Goal: Task Accomplishment & Management: Manage account settings

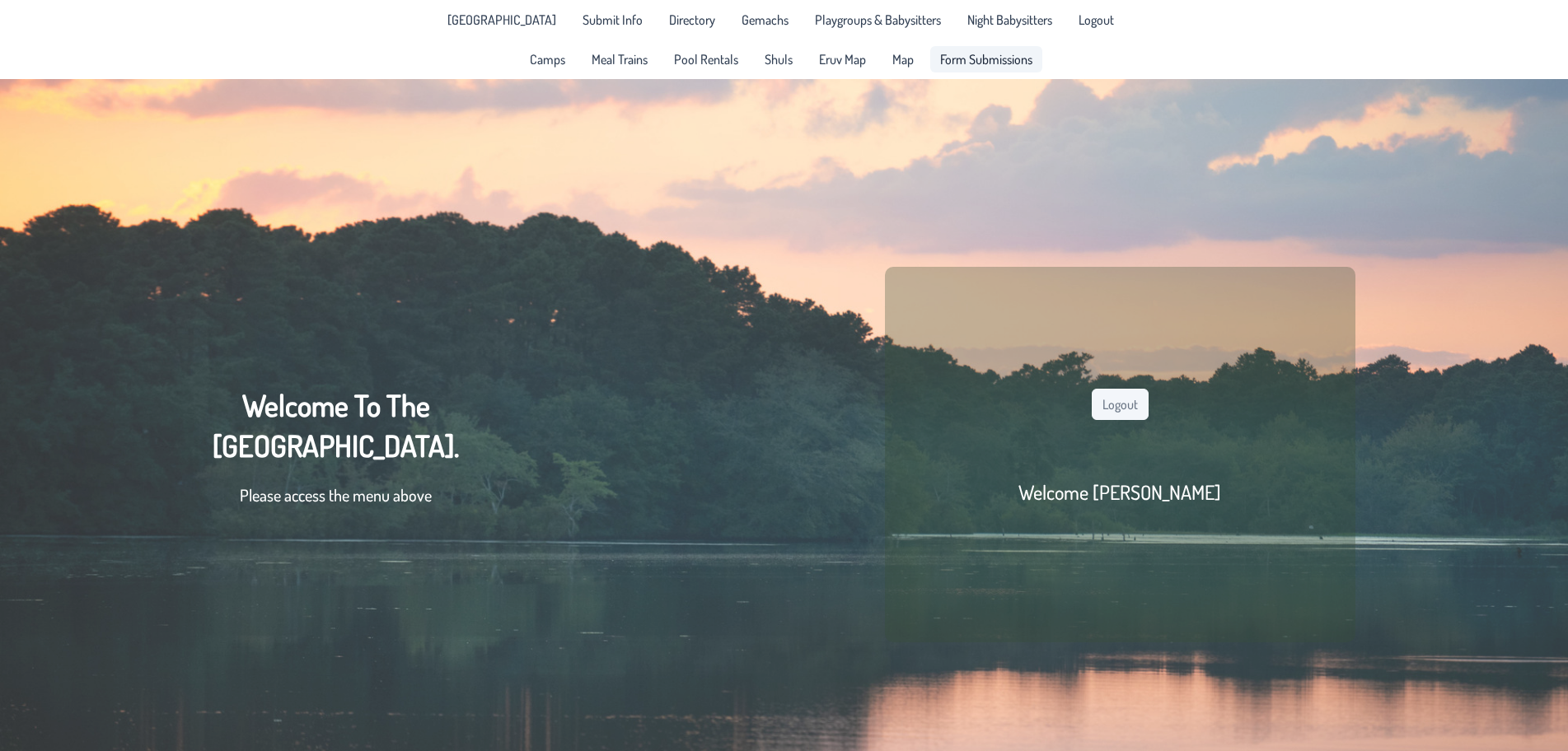
click at [976, 66] on span "Form Submissions" at bounding box center [986, 59] width 93 height 13
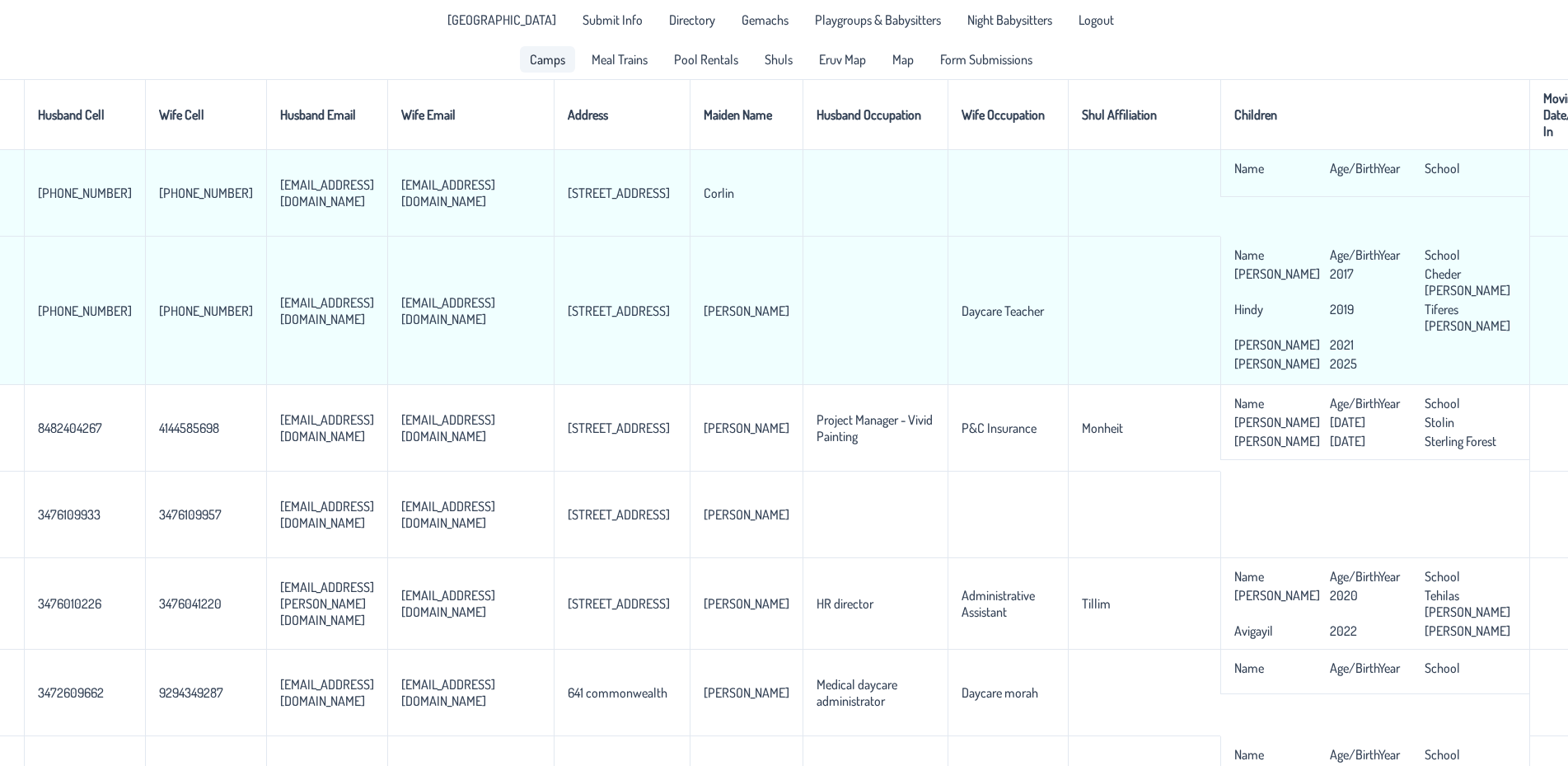
scroll to position [0, 444]
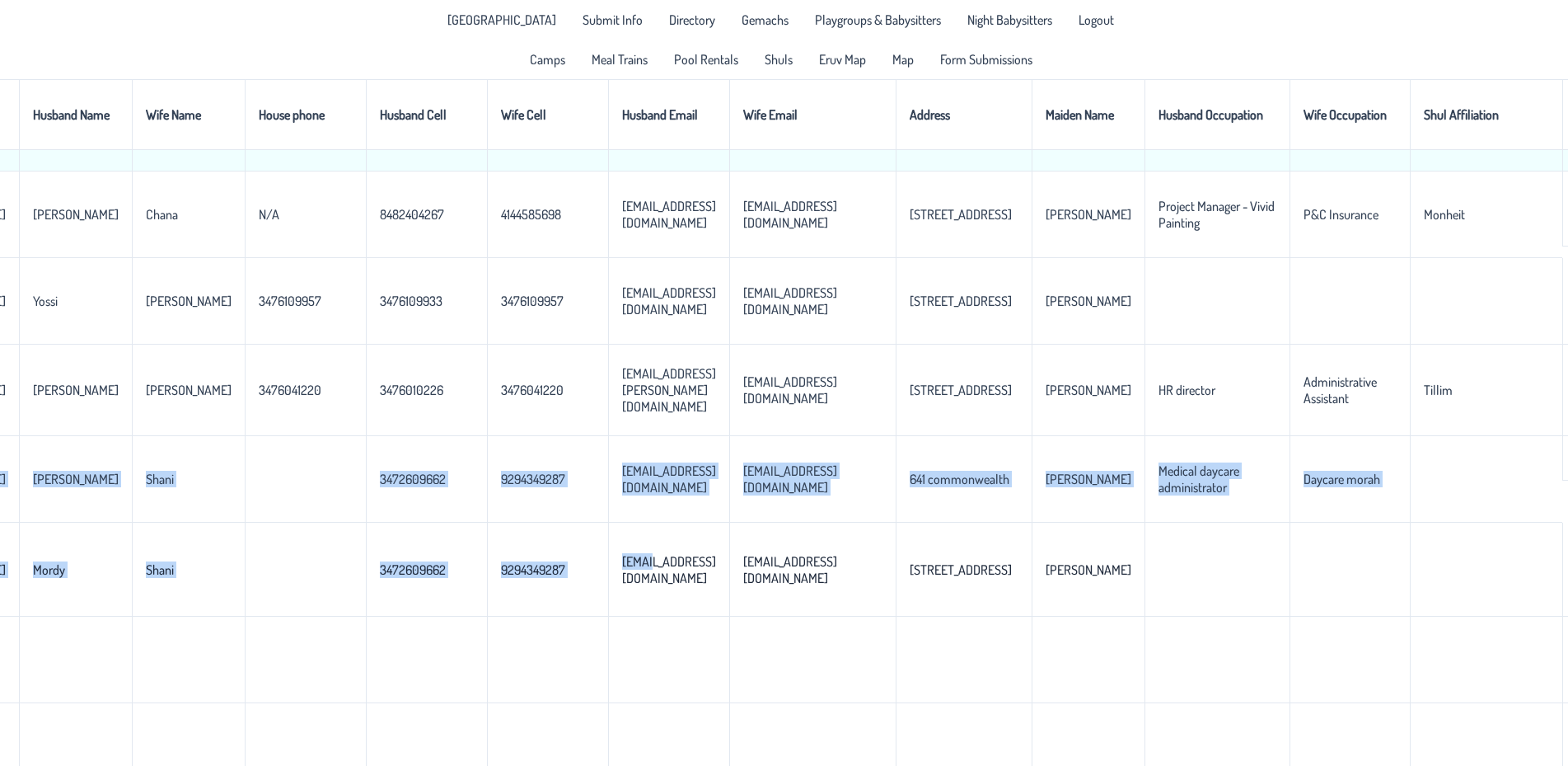
drag, startPoint x: 818, startPoint y: 755, endPoint x: 516, endPoint y: 770, distance: 302.4
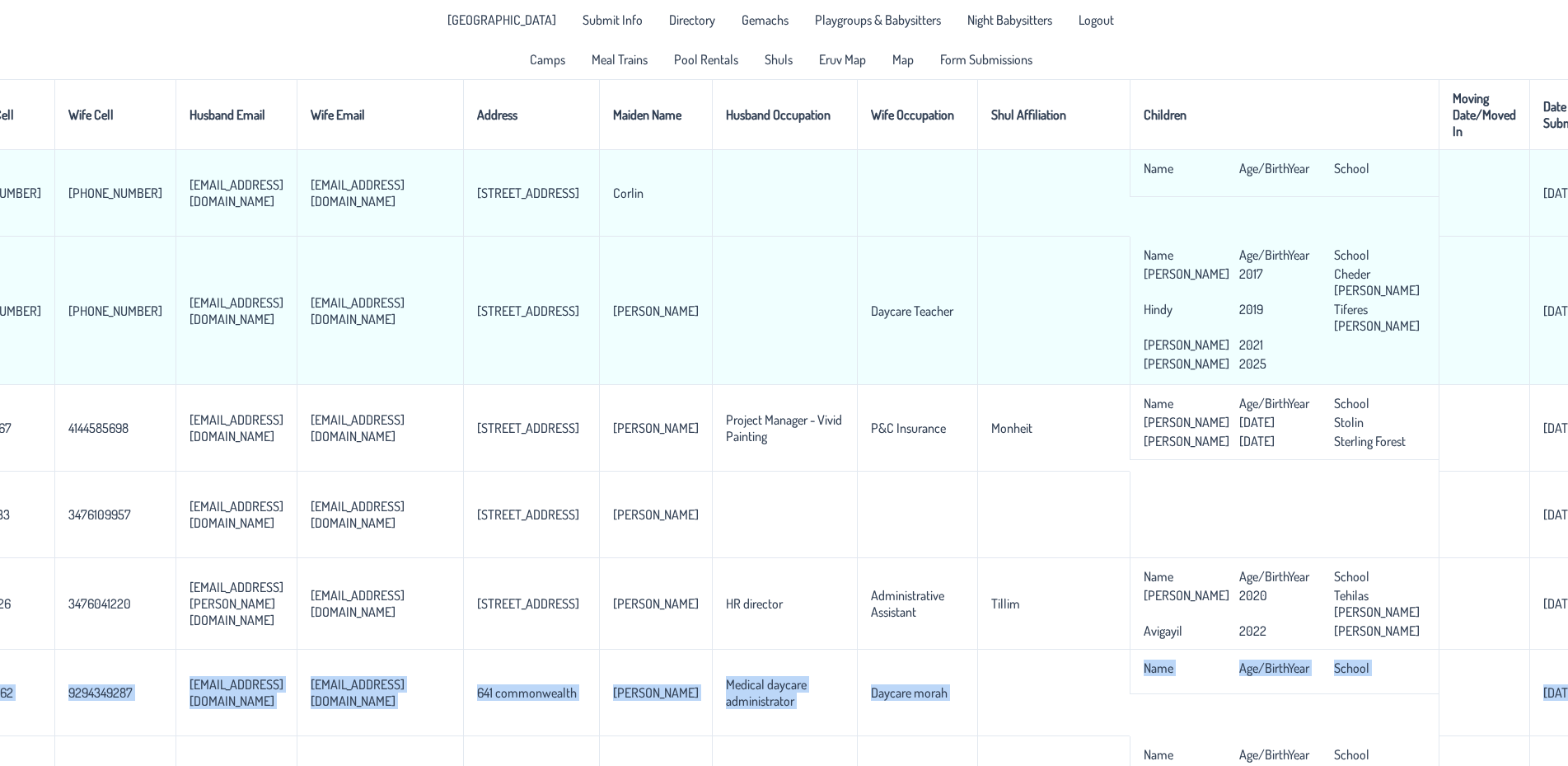
scroll to position [0, 528]
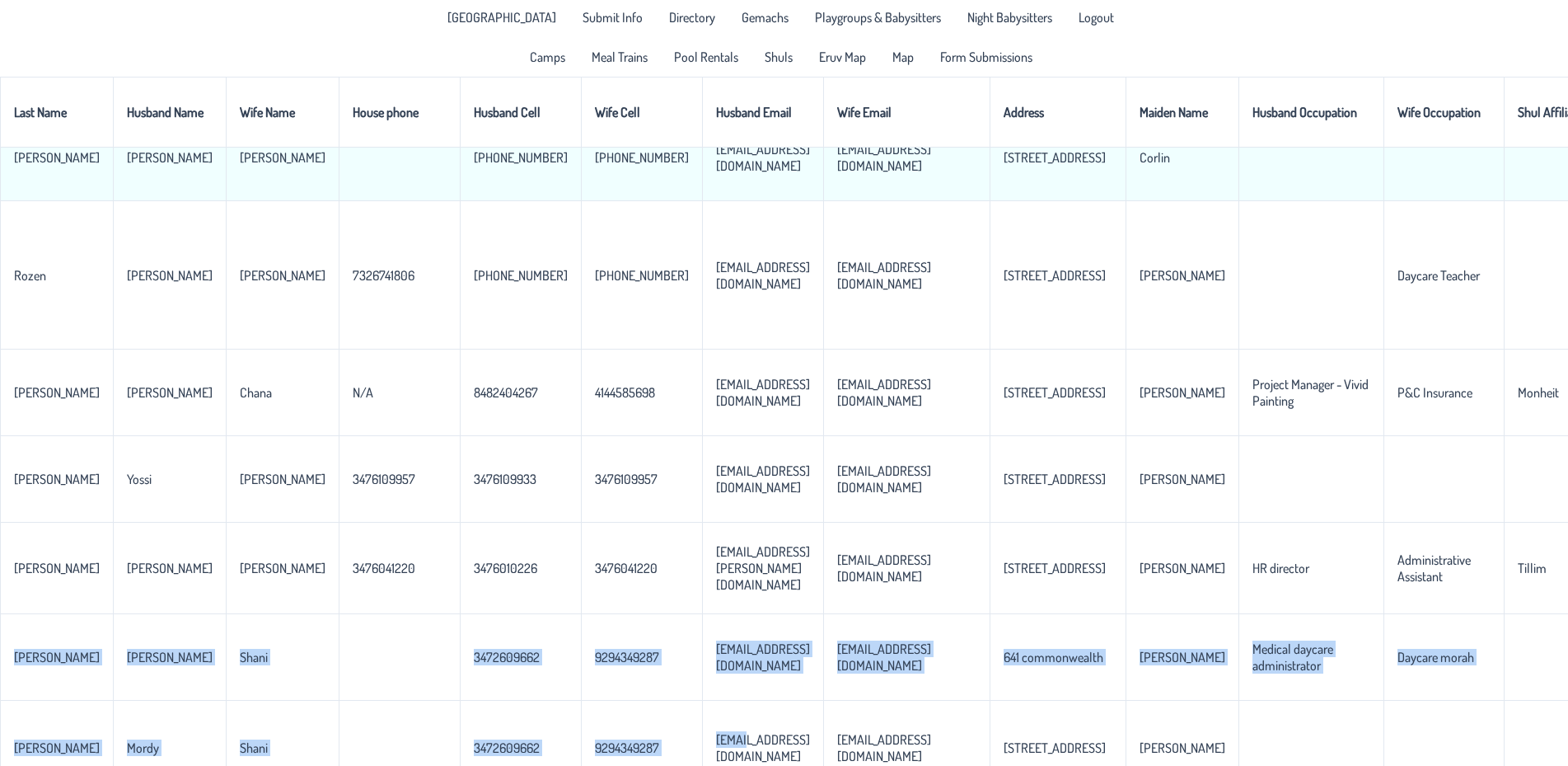
scroll to position [0, 0]
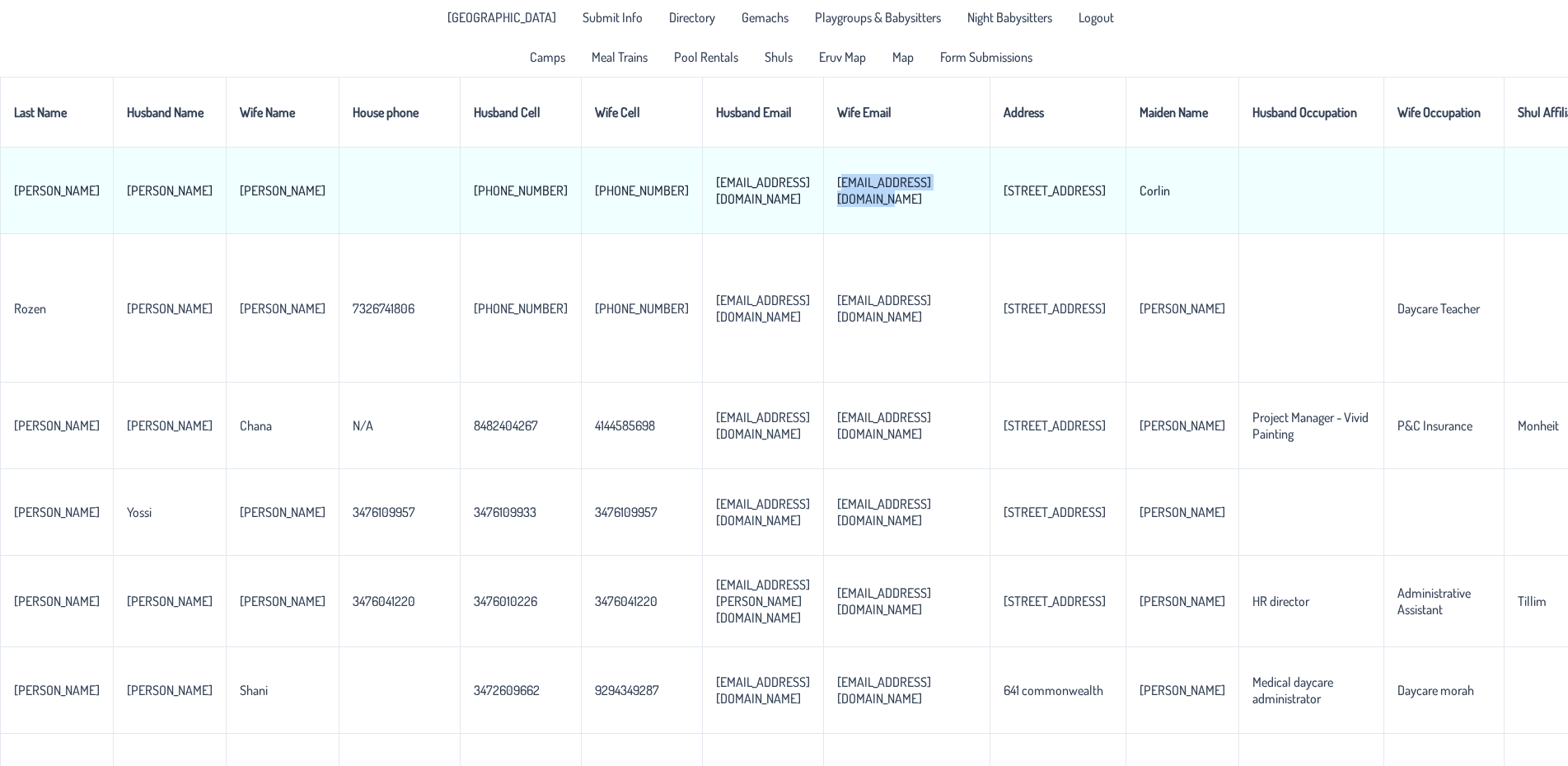
drag, startPoint x: 904, startPoint y: 209, endPoint x: 774, endPoint y: 211, distance: 130.0
click at [823, 211] on td "[EMAIL_ADDRESS][DOMAIN_NAME]" at bounding box center [906, 190] width 166 height 86
copy p-celleditor "[EMAIL_ADDRESS][DOMAIN_NAME]"
drag, startPoint x: 712, startPoint y: 207, endPoint x: 585, endPoint y: 219, distance: 127.6
click at [702, 219] on td "[EMAIL_ADDRESS][DOMAIN_NAME]" at bounding box center [762, 190] width 121 height 86
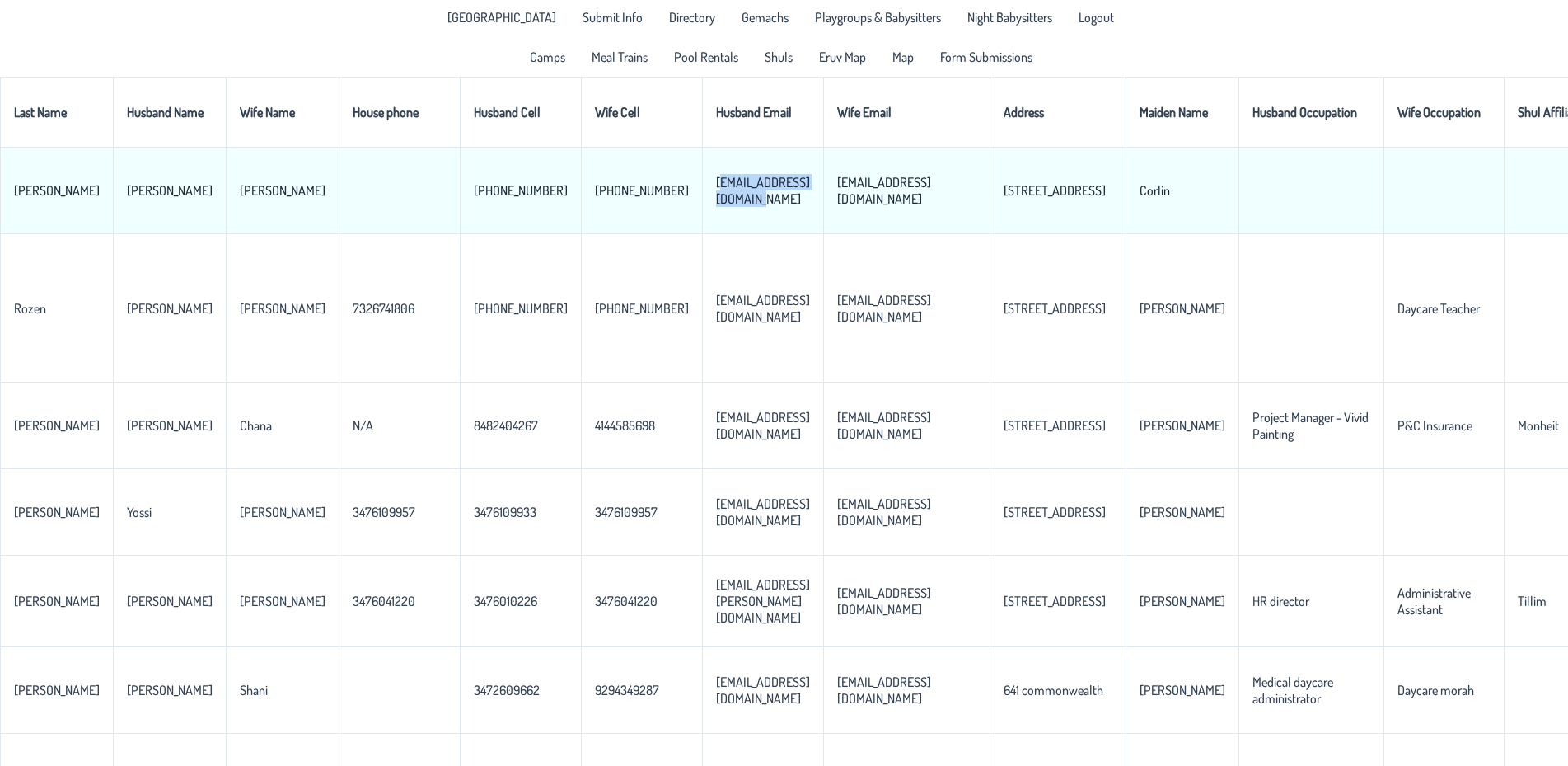
copy p-celleditor "[EMAIL_ADDRESS][DOMAIN_NAME]"
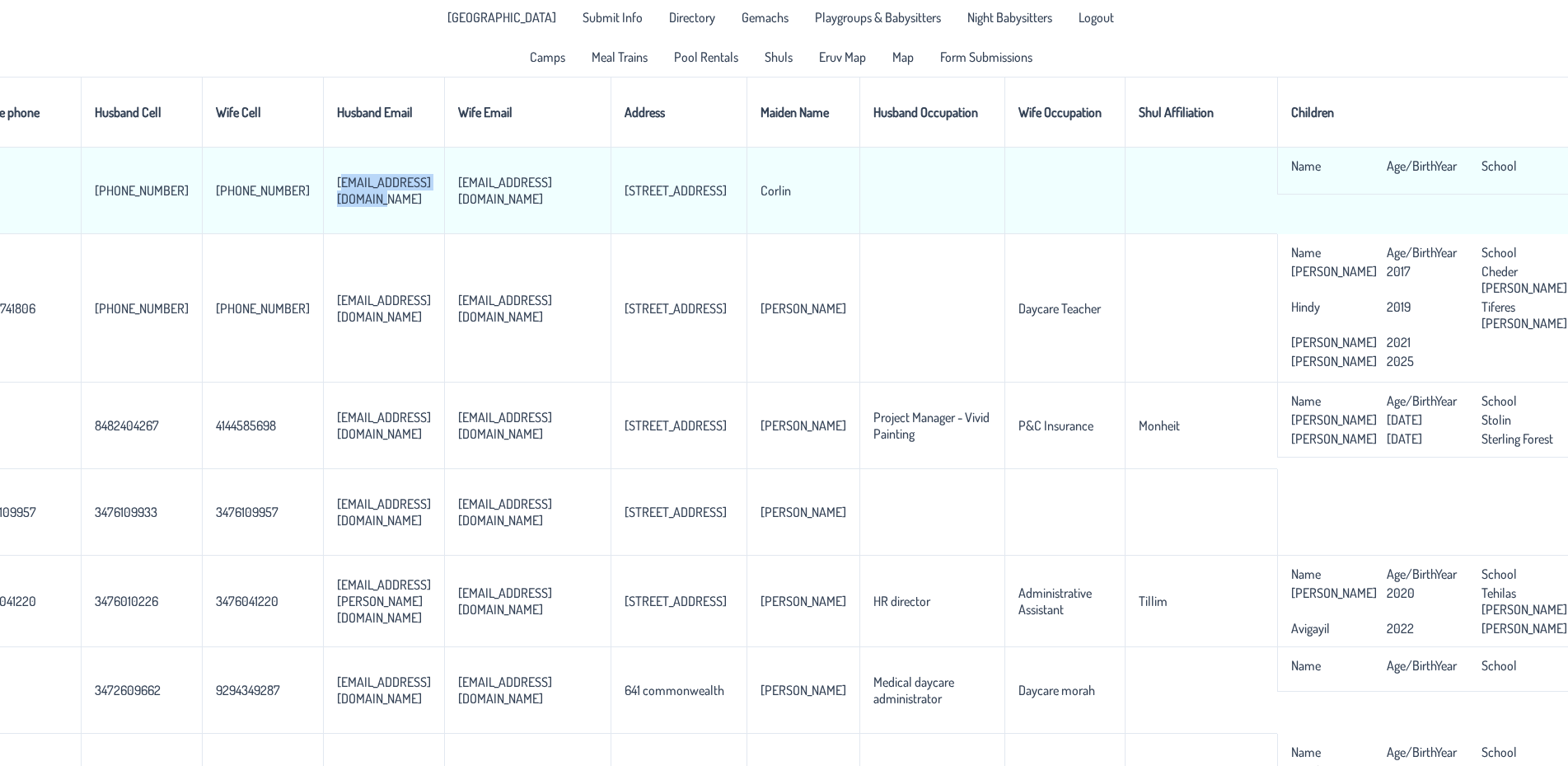
scroll to position [0, 528]
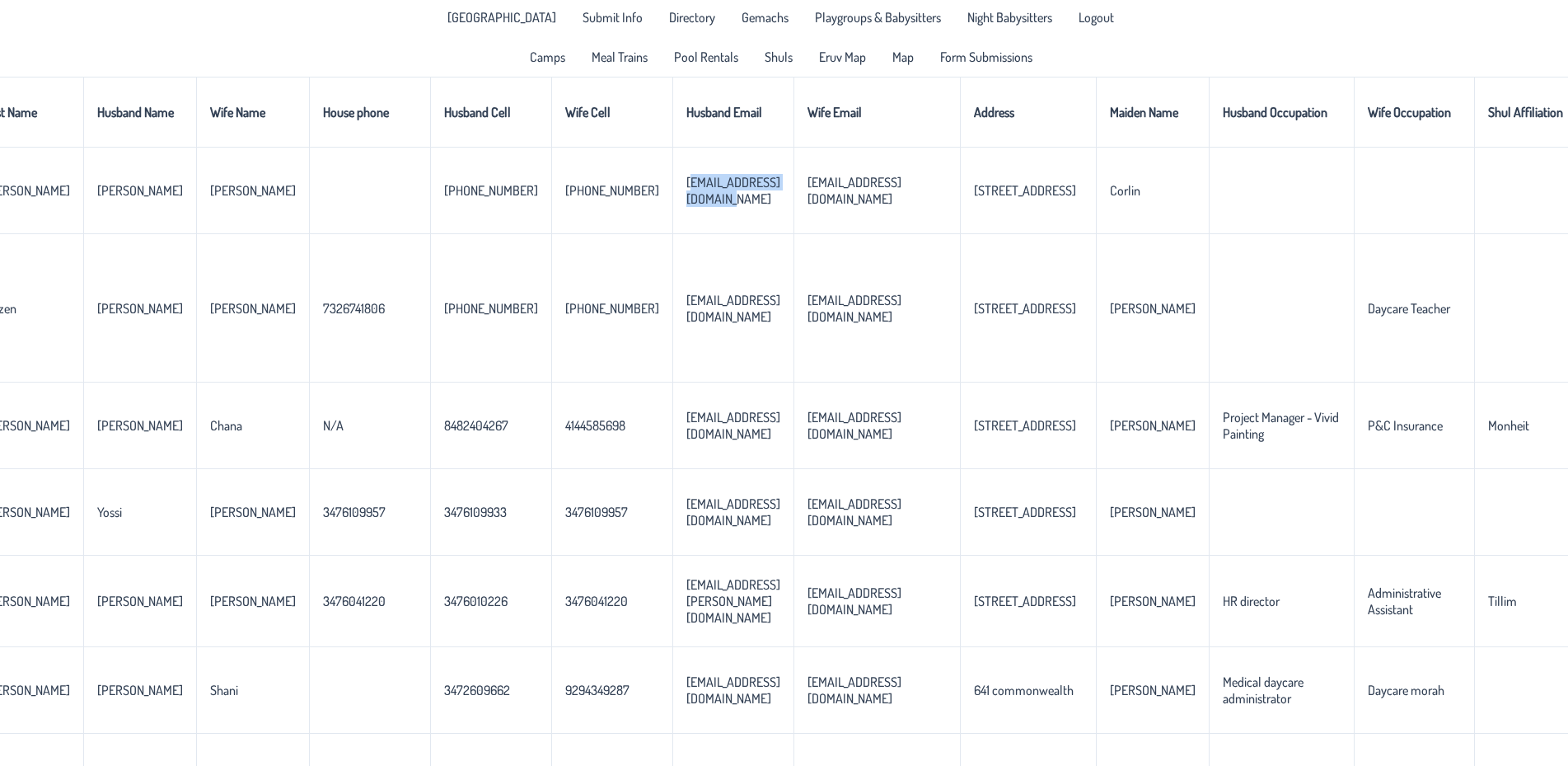
scroll to position [0, 0]
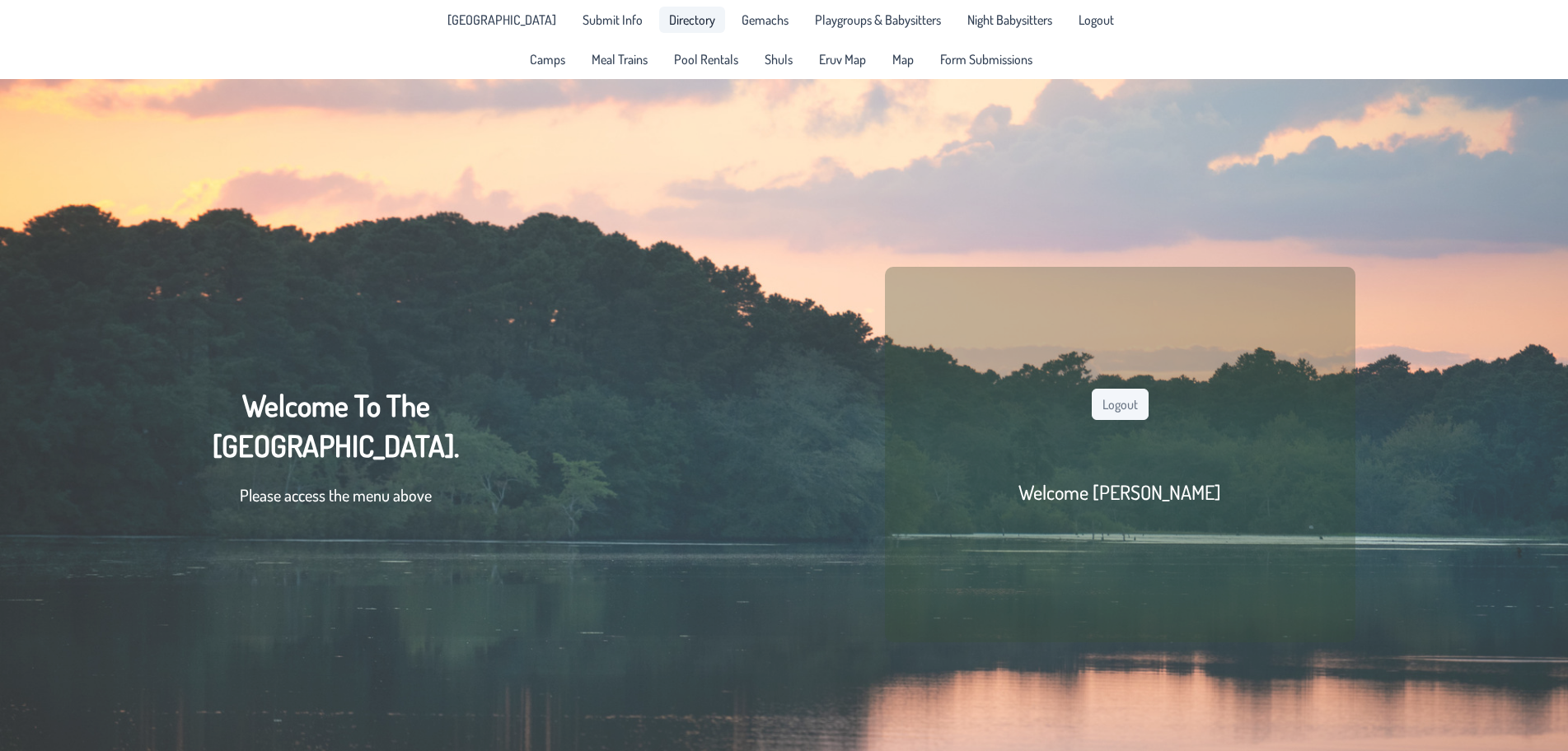
click at [677, 14] on span "Directory" at bounding box center [692, 20] width 46 height 13
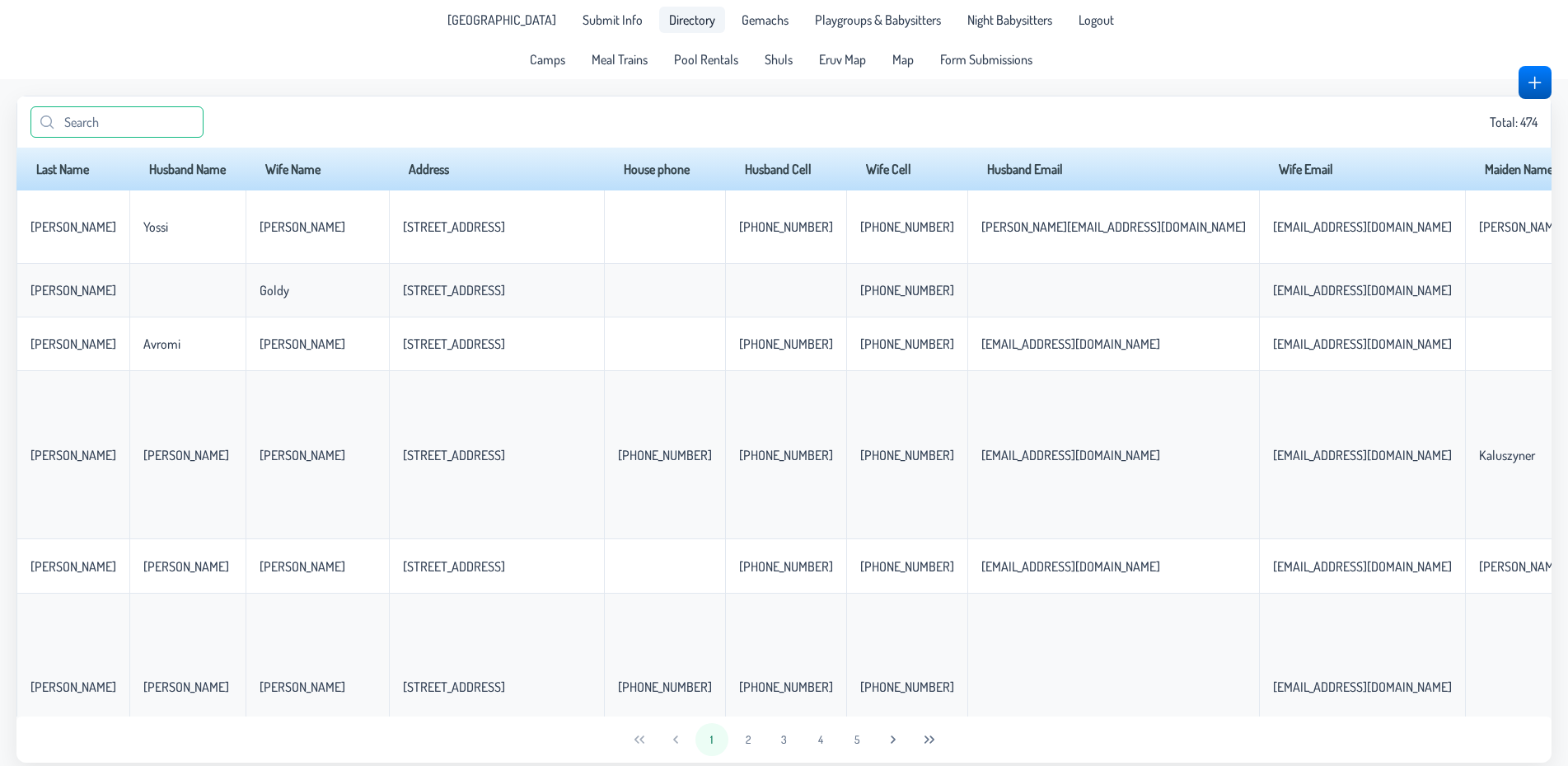
click at [152, 121] on input "text" at bounding box center [117, 121] width 173 height 32
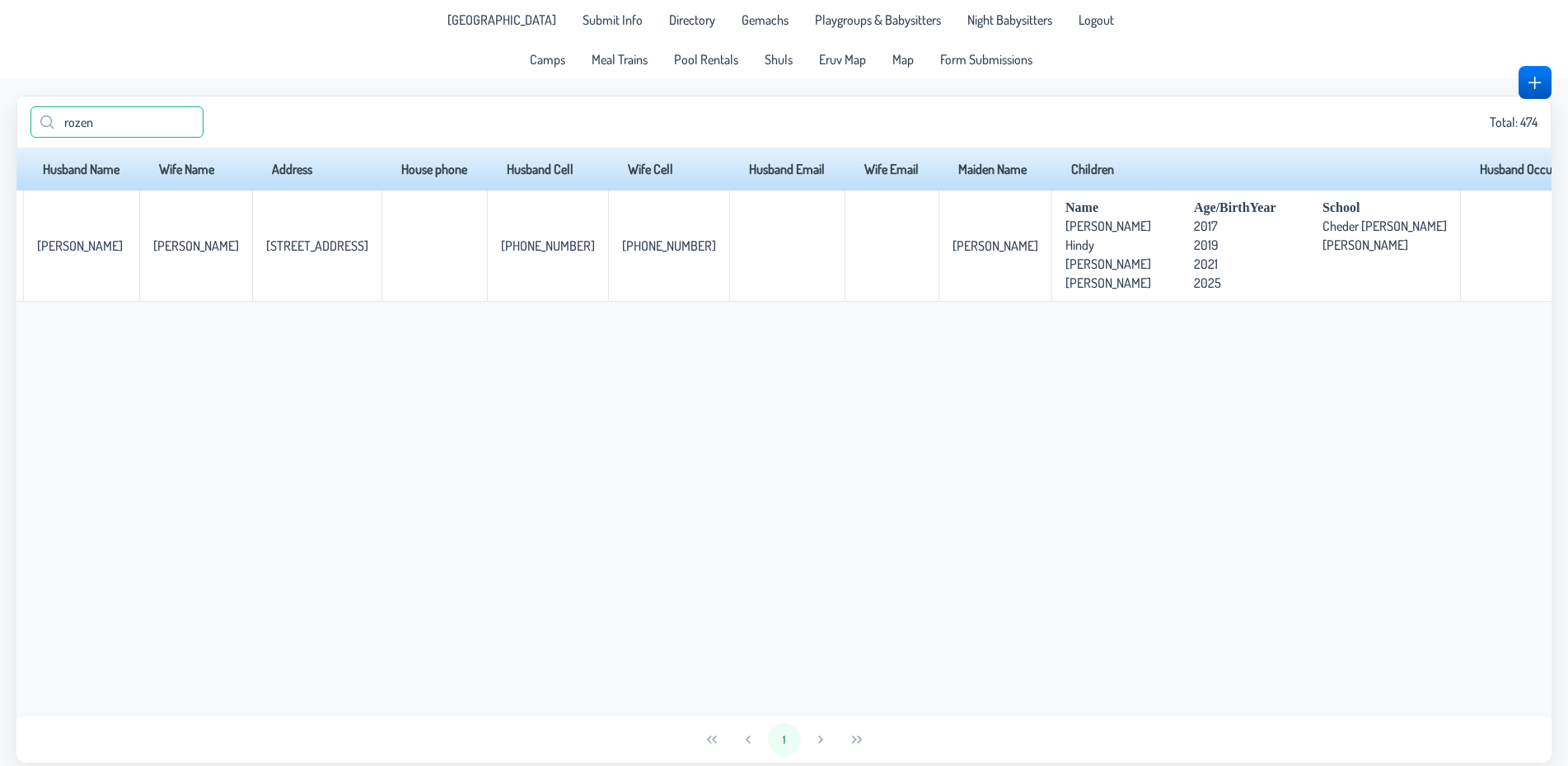
scroll to position [0, 89]
type input "rozen"
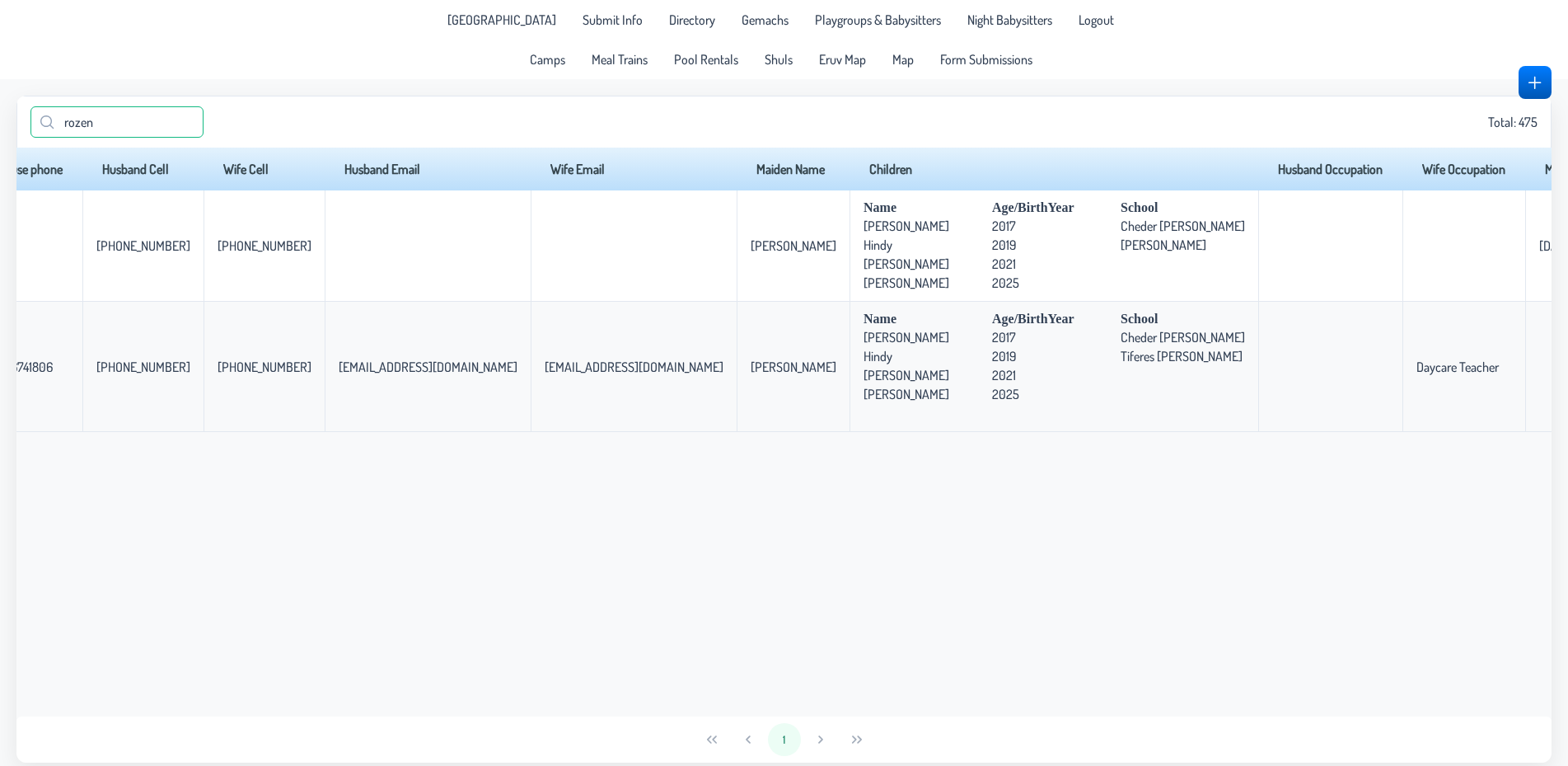
scroll to position [0, 507]
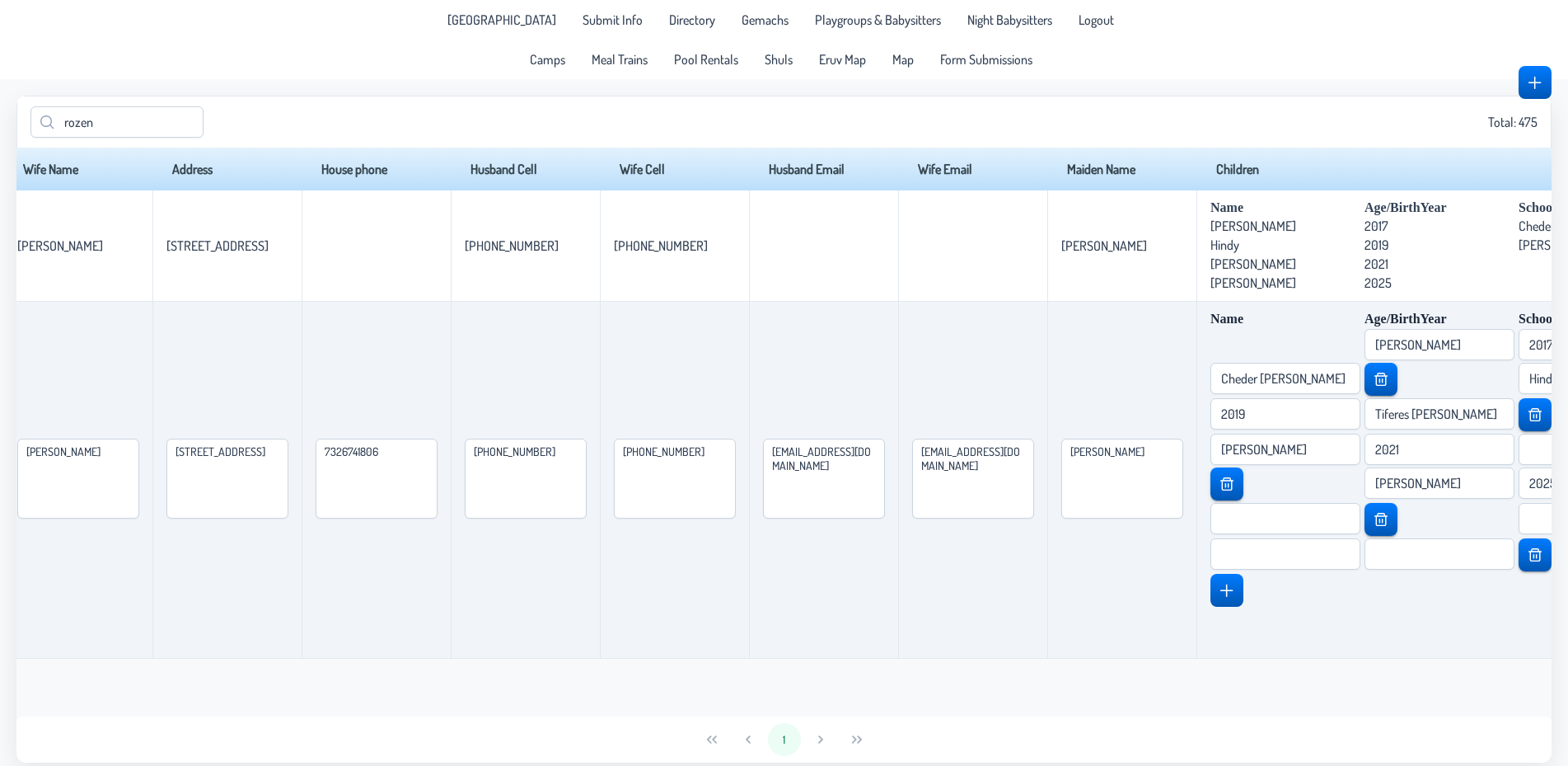
scroll to position [0, 193]
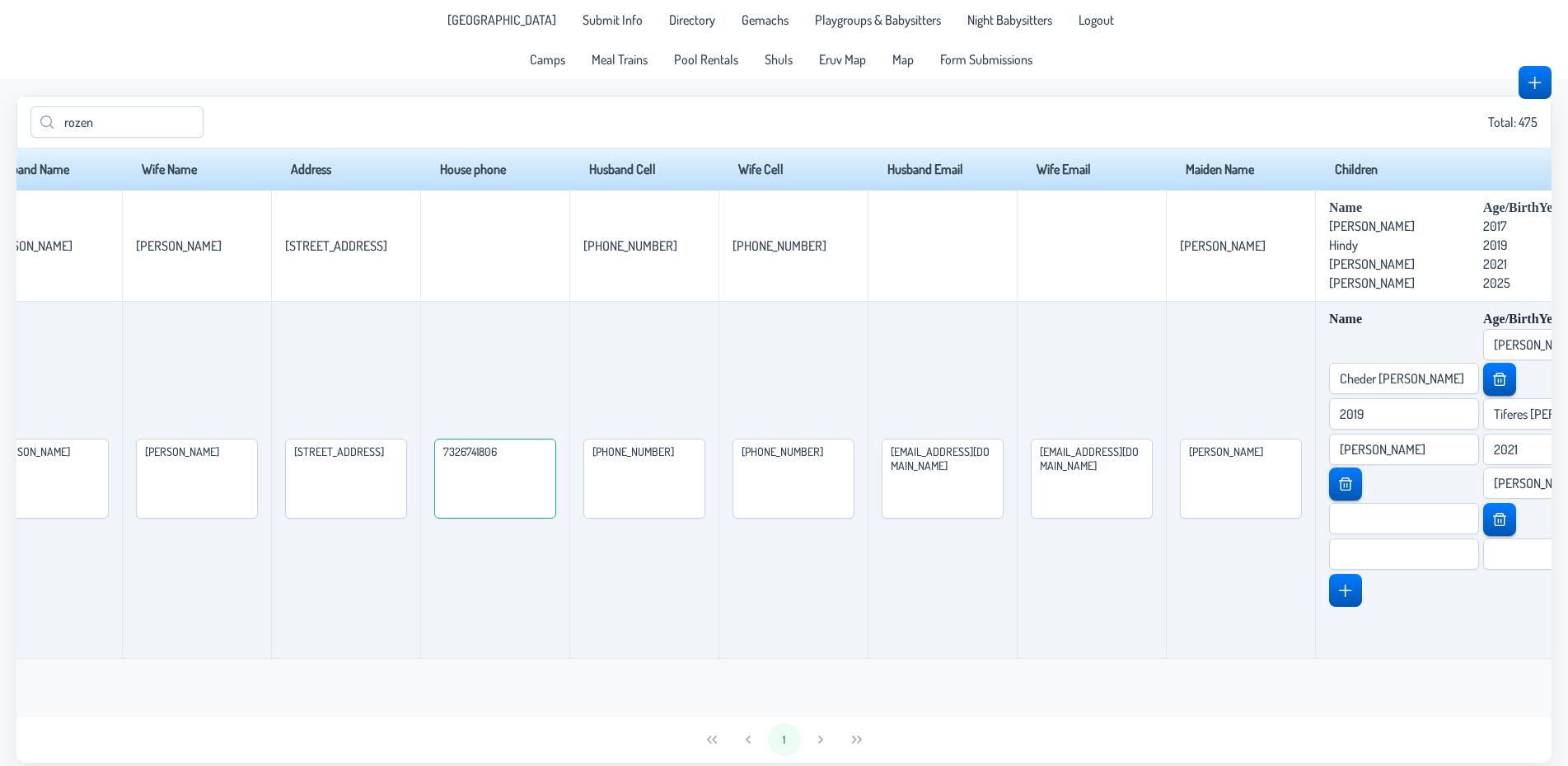
drag, startPoint x: 628, startPoint y: 454, endPoint x: 528, endPoint y: 458, distance: 100.1
click at [528, 458] on textarea "7326741806" at bounding box center [495, 479] width 122 height 80
drag, startPoint x: 454, startPoint y: 454, endPoint x: 440, endPoint y: 452, distance: 14.1
click at [407, 452] on textarea "[STREET_ADDRESS]" at bounding box center [346, 479] width 122 height 80
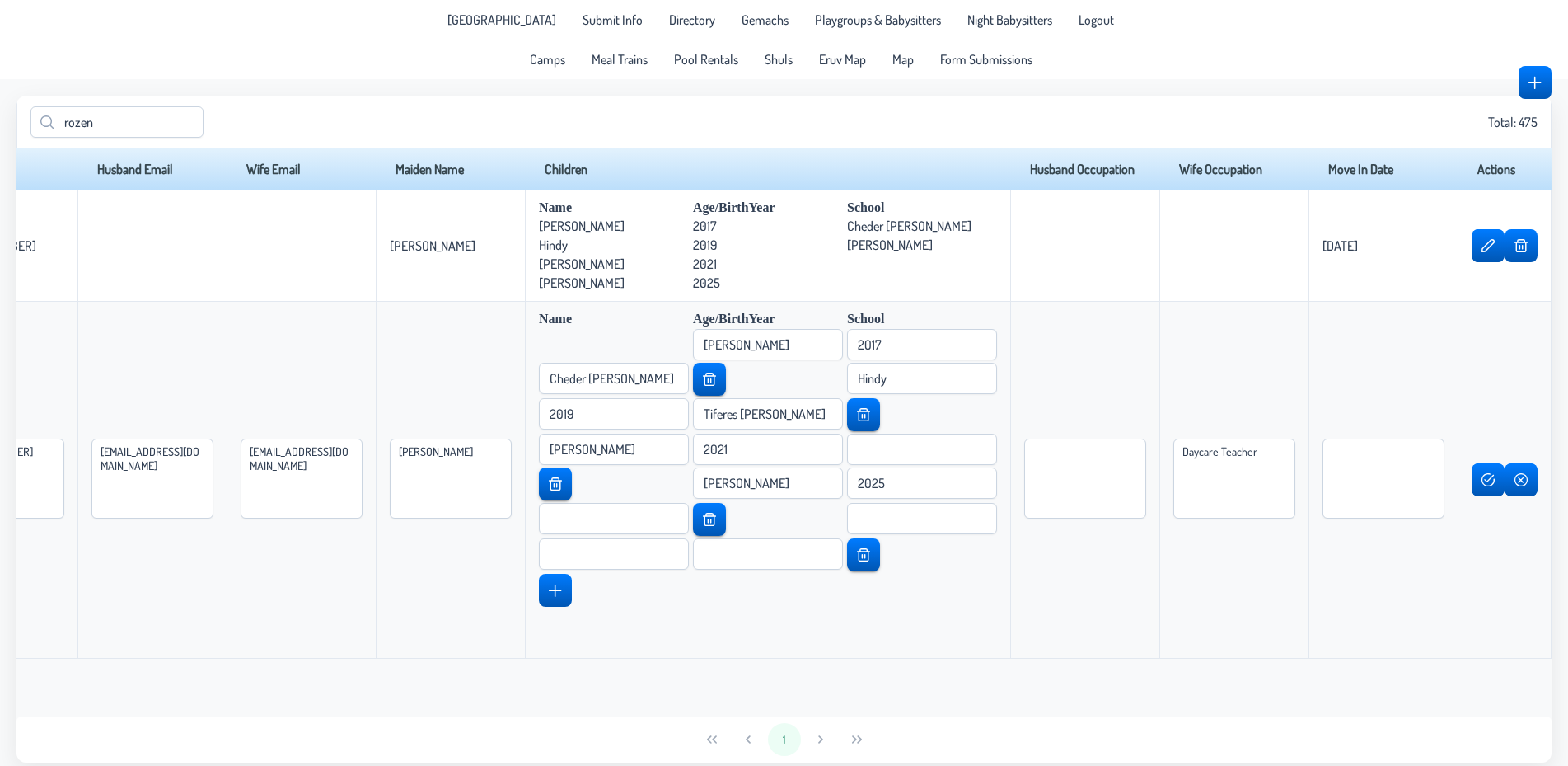
scroll to position [0, 1447]
type textarea "[STREET_ADDRESS]"
click at [1404, 490] on textarea at bounding box center [1383, 479] width 122 height 80
type textarea "[DATE]"
click at [1488, 480] on span "button" at bounding box center [1489, 480] width 13 height 13
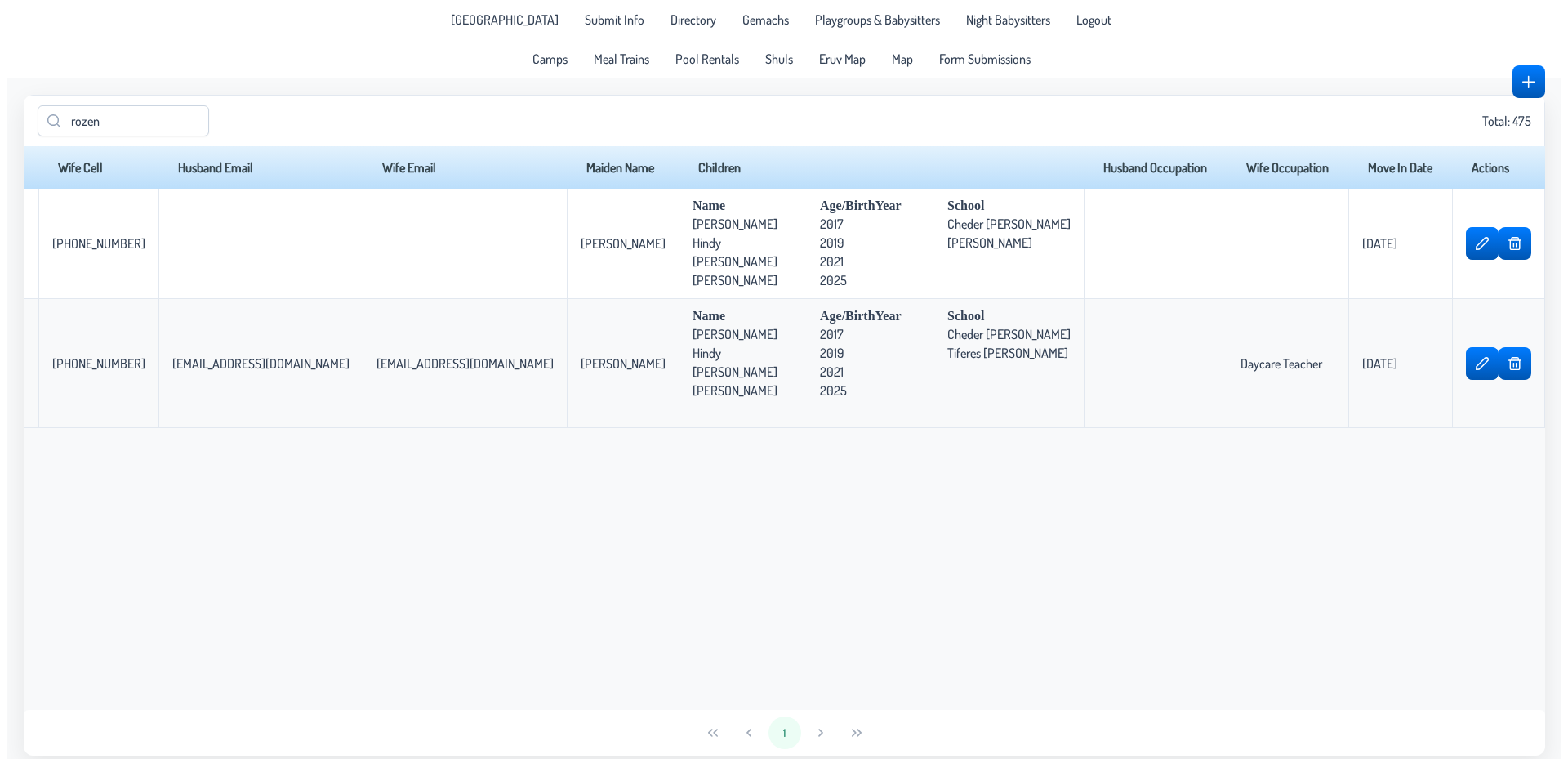
scroll to position [0, 502]
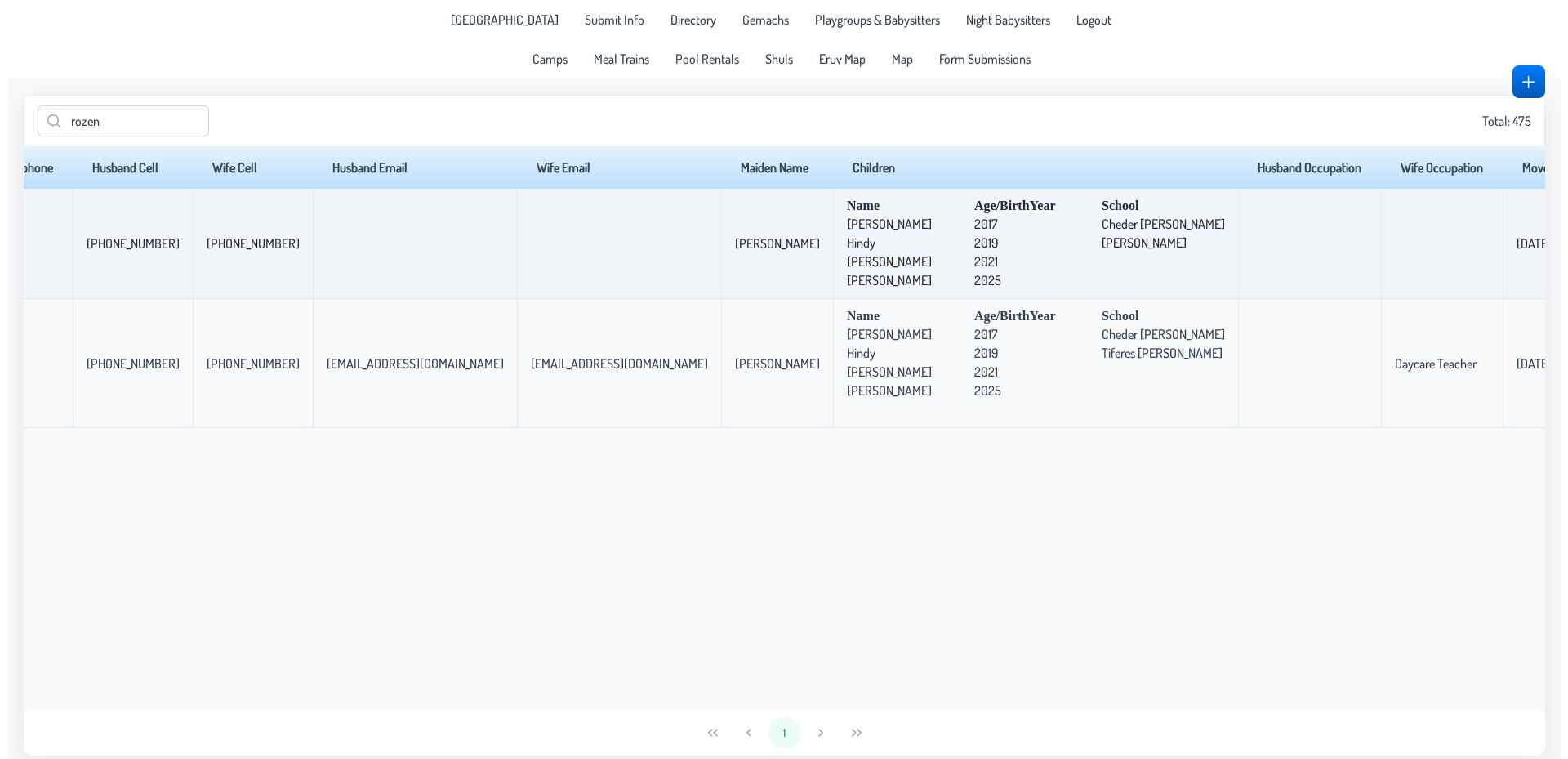
scroll to position [0, 488]
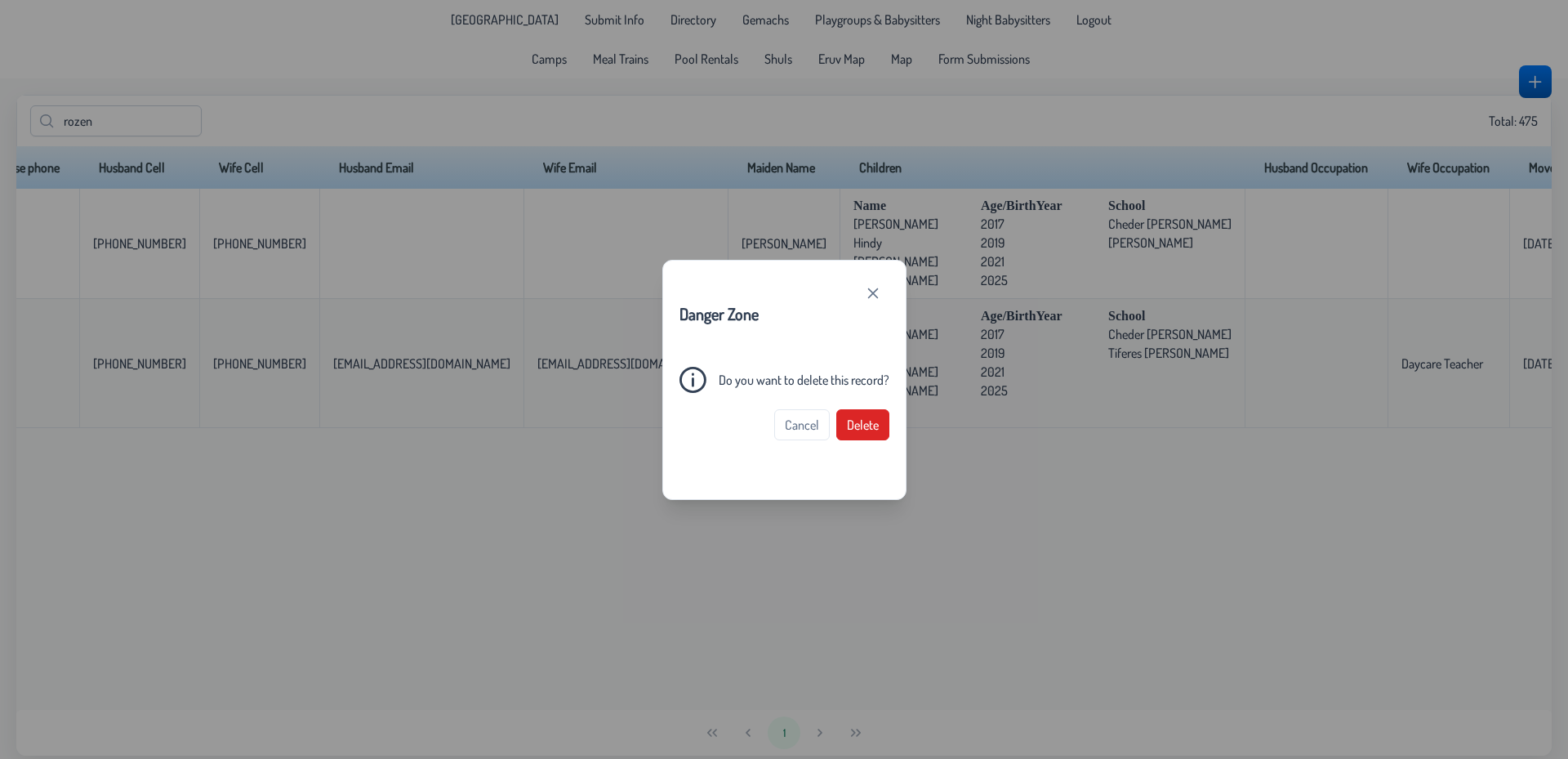
click at [866, 426] on span "Delete" at bounding box center [863, 425] width 32 height 16
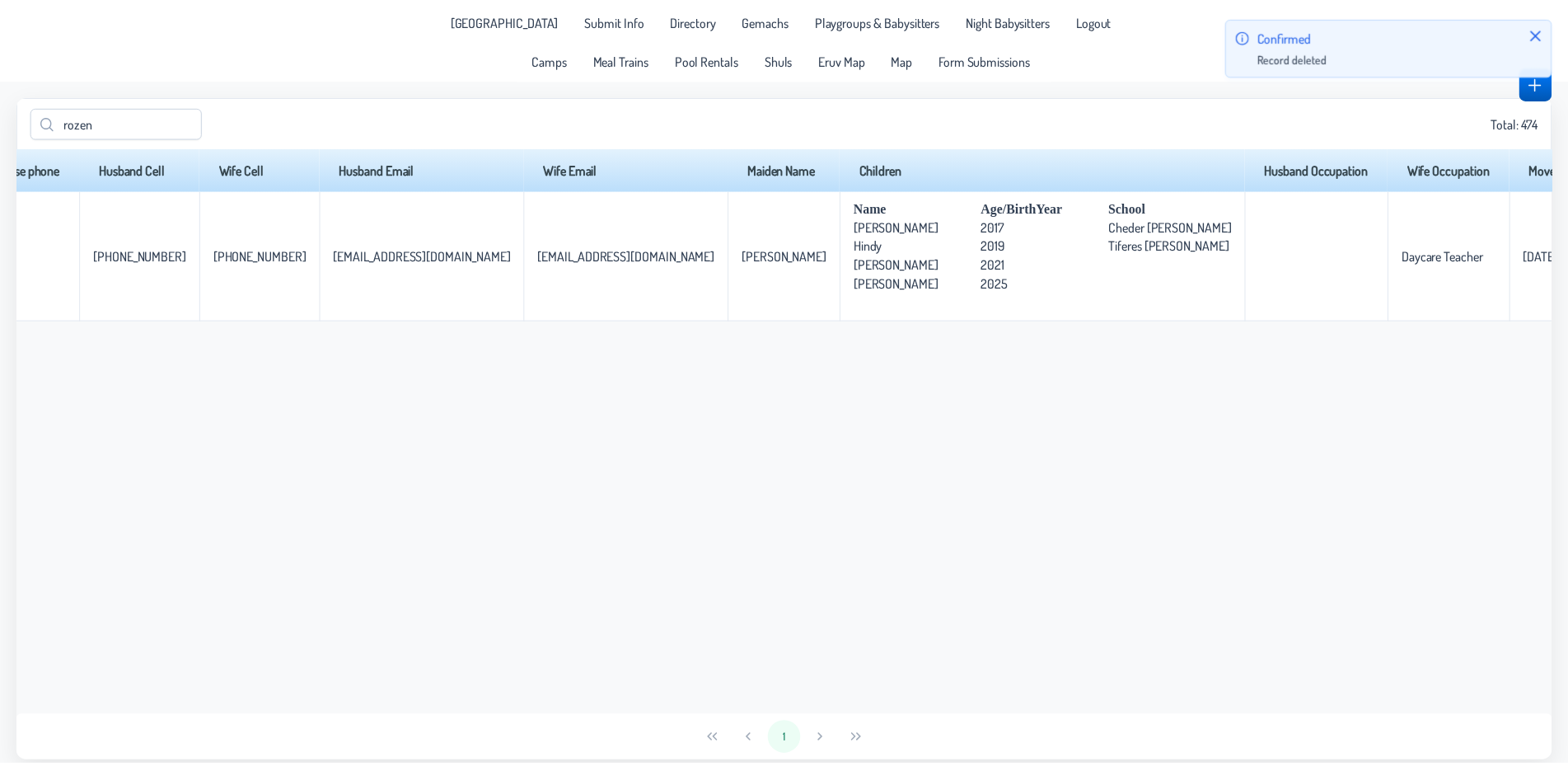
scroll to position [0, 486]
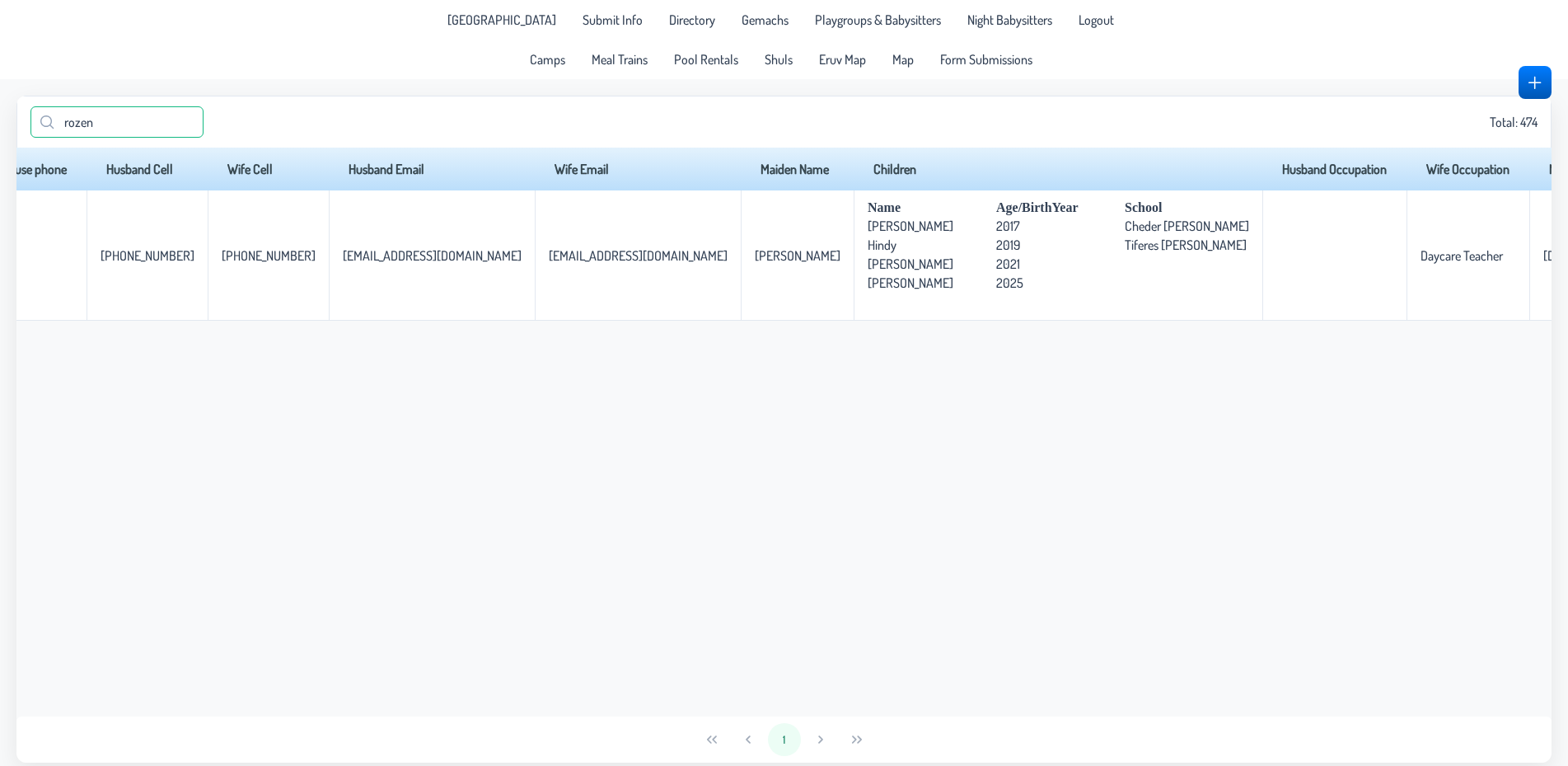
drag, startPoint x: 132, startPoint y: 119, endPoint x: 0, endPoint y: 136, distance: 133.1
click at [31, 136] on input "rozen" at bounding box center [117, 121] width 173 height 32
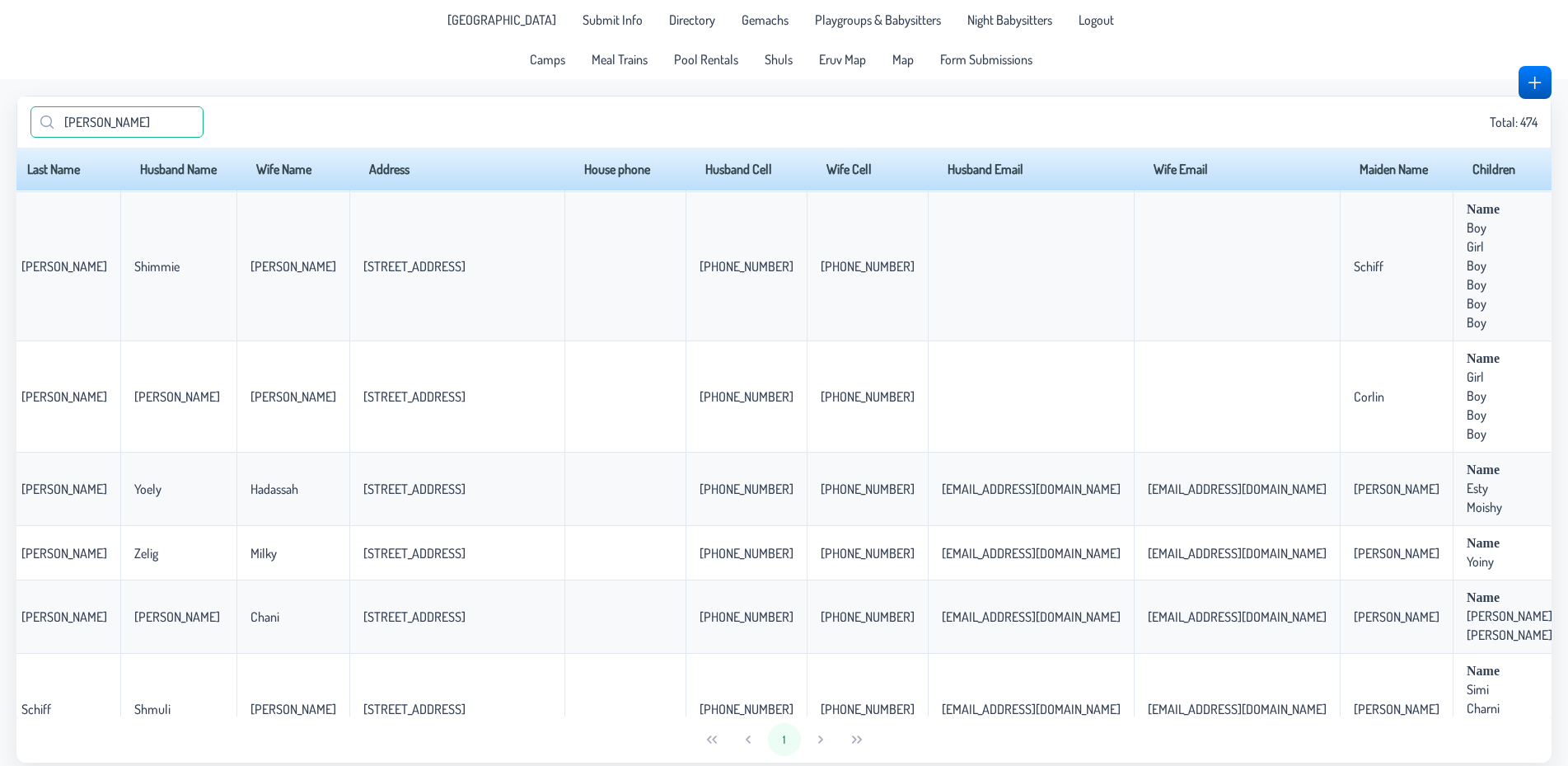
scroll to position [516, 0]
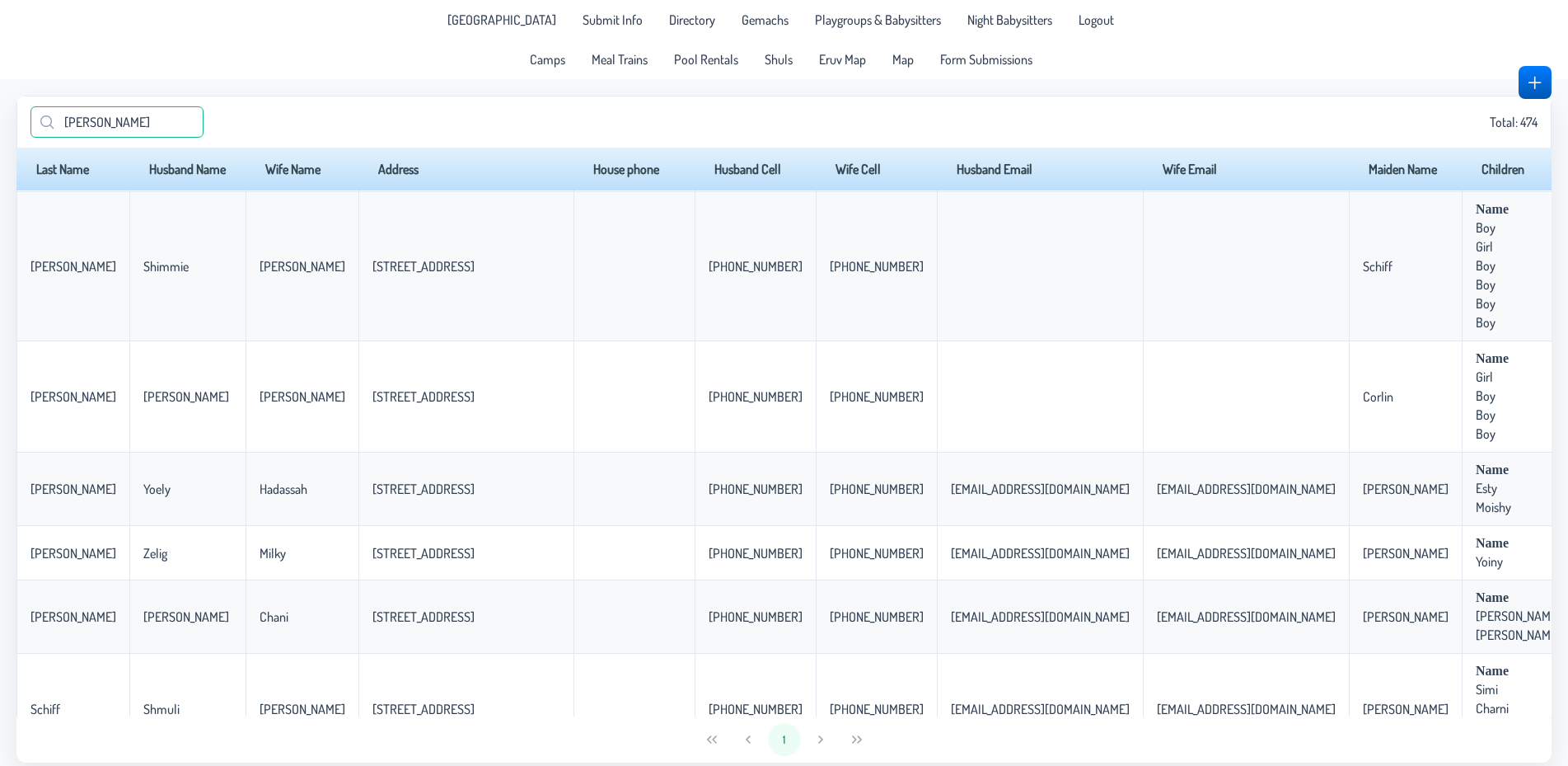
type input "[PERSON_NAME]"
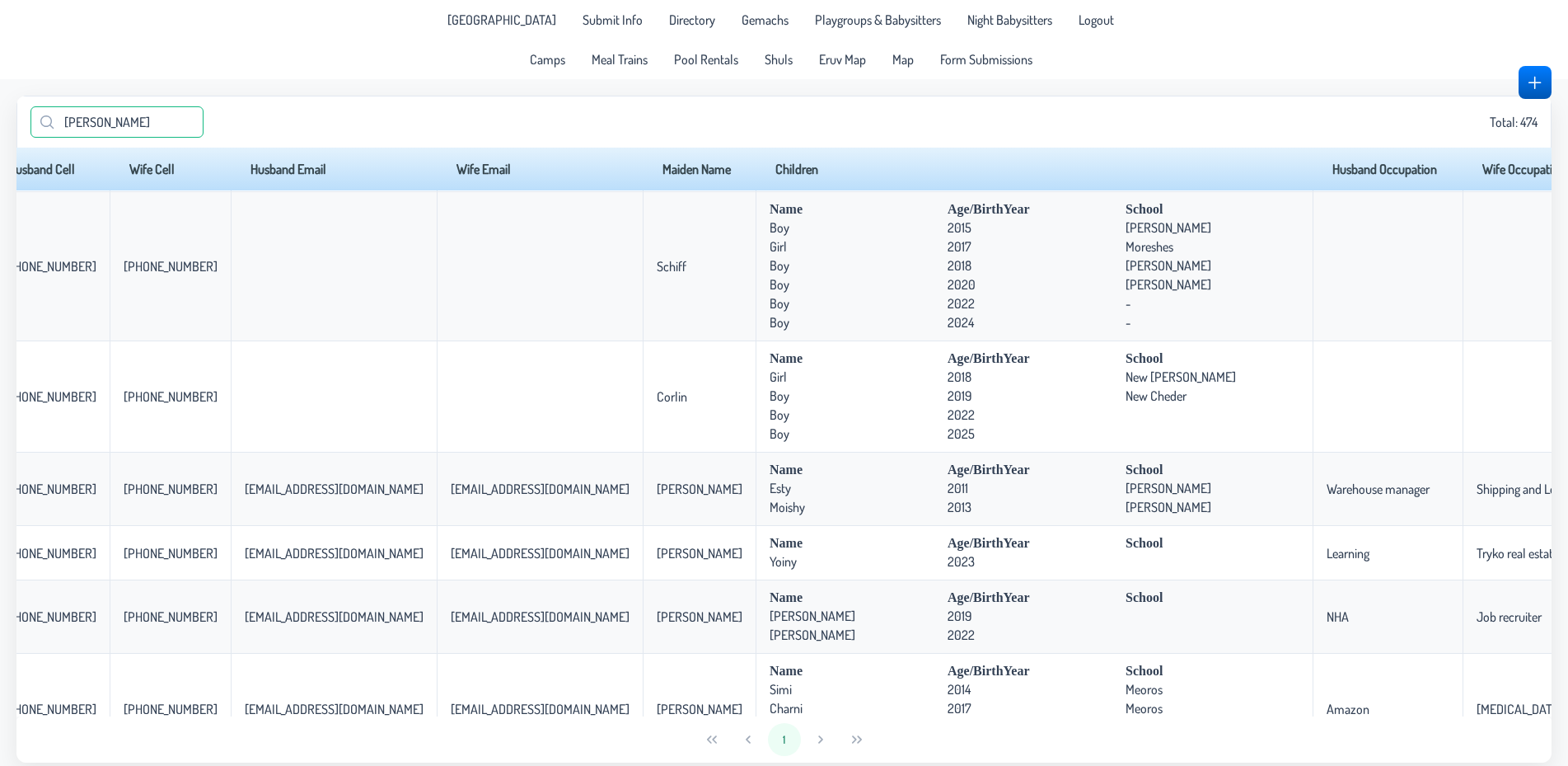
scroll to position [516, 775]
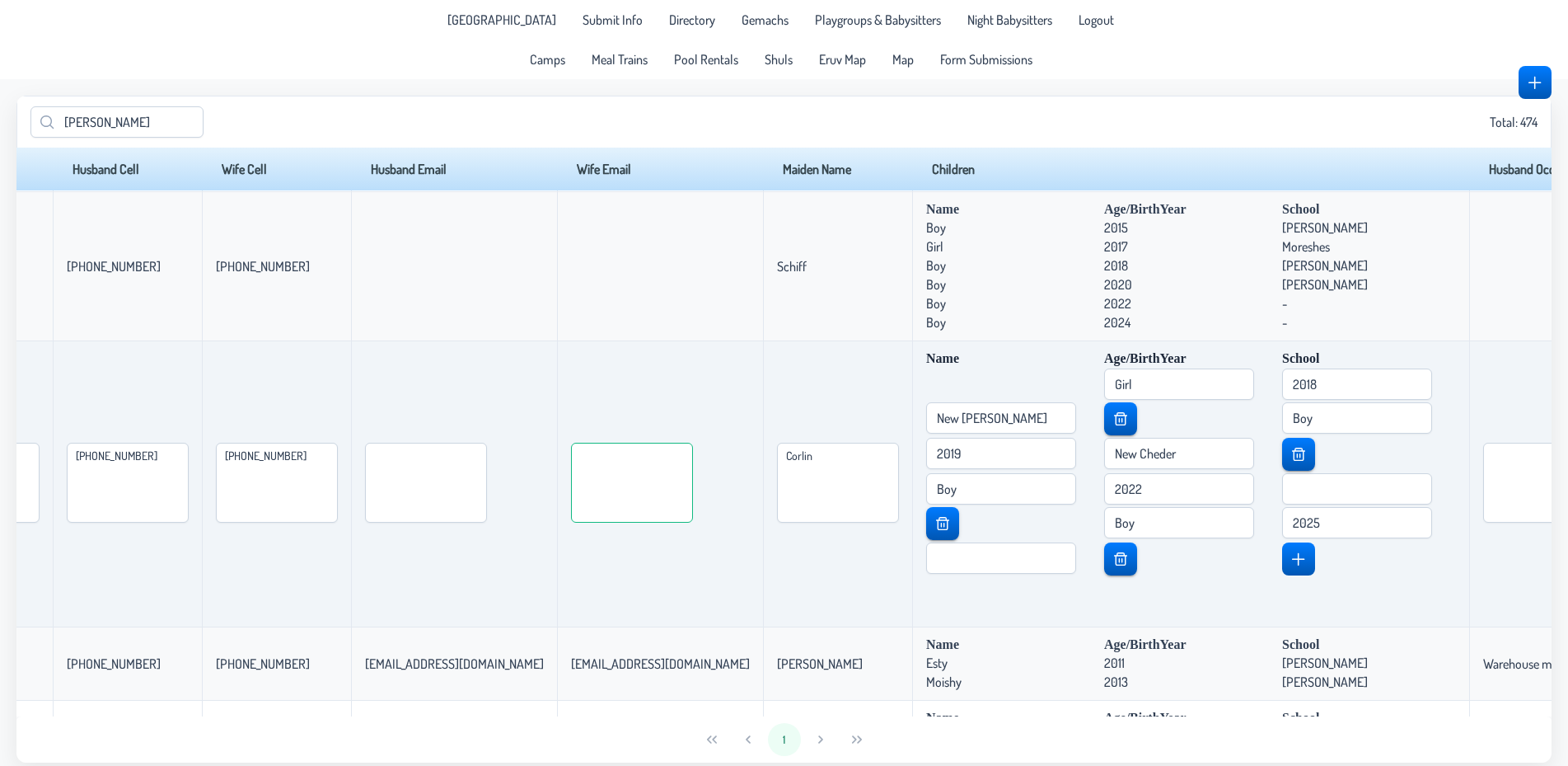
click at [693, 519] on textarea at bounding box center [632, 483] width 122 height 80
paste textarea "[EMAIL_ADDRESS][DOMAIN_NAME]"
click at [693, 477] on textarea "[EMAIL_ADDRESS][DOMAIN_NAME]" at bounding box center [632, 483] width 122 height 80
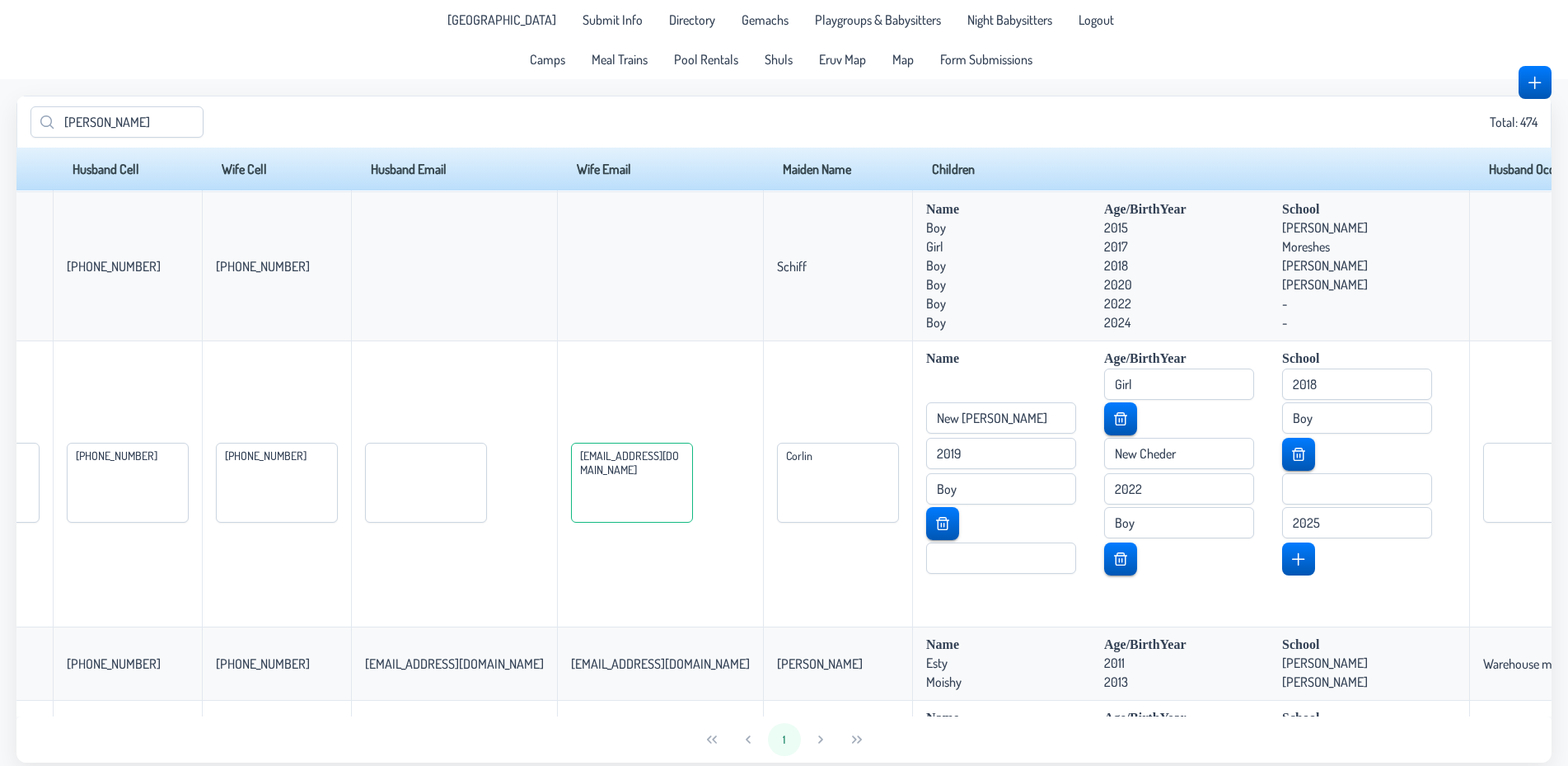
type textarea "[EMAIL_ADDRESS][DOMAIN_NAME]"
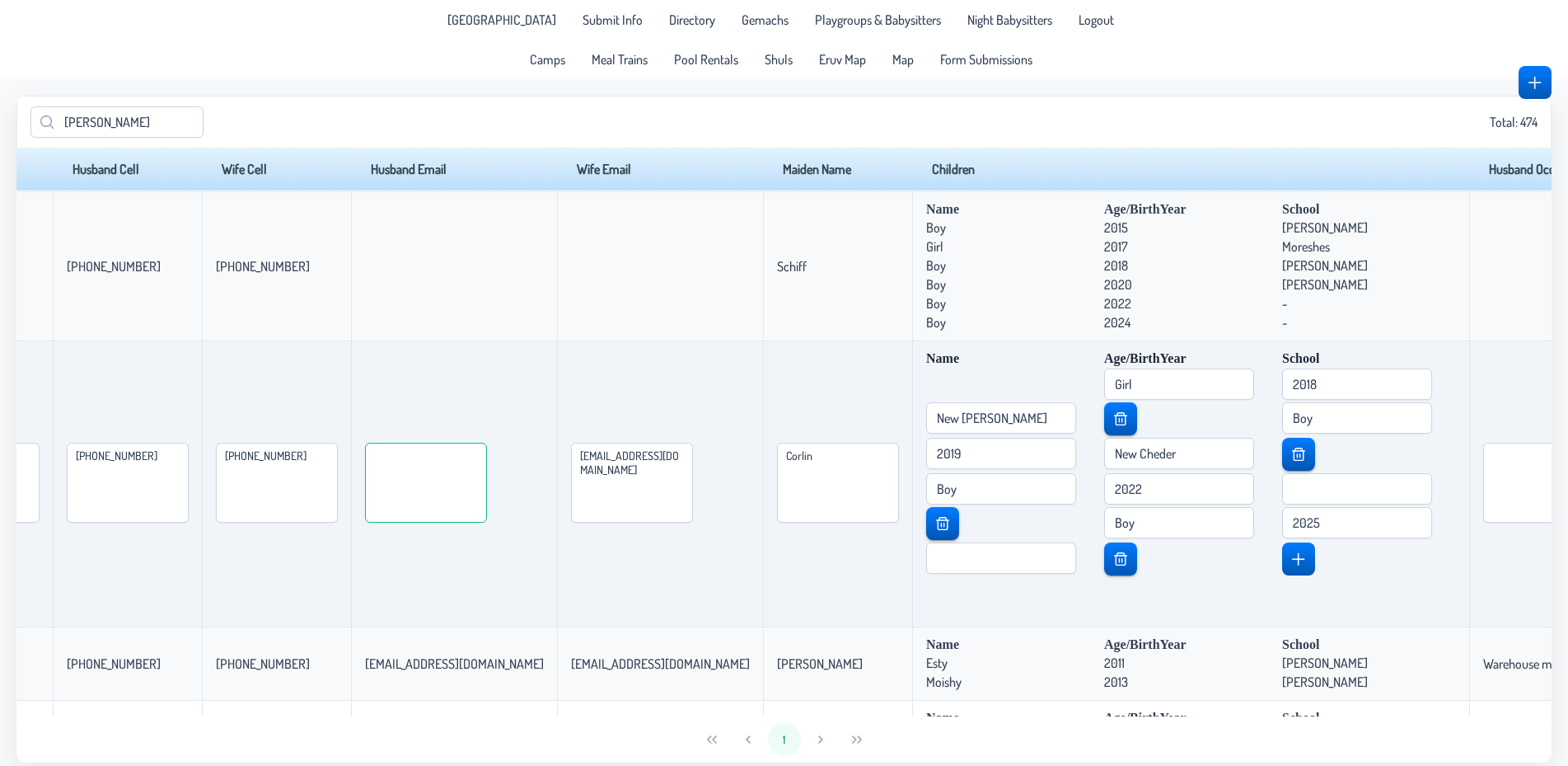
click at [487, 491] on textarea at bounding box center [426, 483] width 122 height 80
paste textarea "[EMAIL_ADDRESS][DOMAIN_NAME]"
click at [487, 475] on textarea "[EMAIL_ADDRESS][DOMAIN_NAME]" at bounding box center [426, 483] width 122 height 80
click at [487, 474] on textarea "[EMAIL_ADDRESS][DOMAIN_NAME]" at bounding box center [426, 483] width 122 height 80
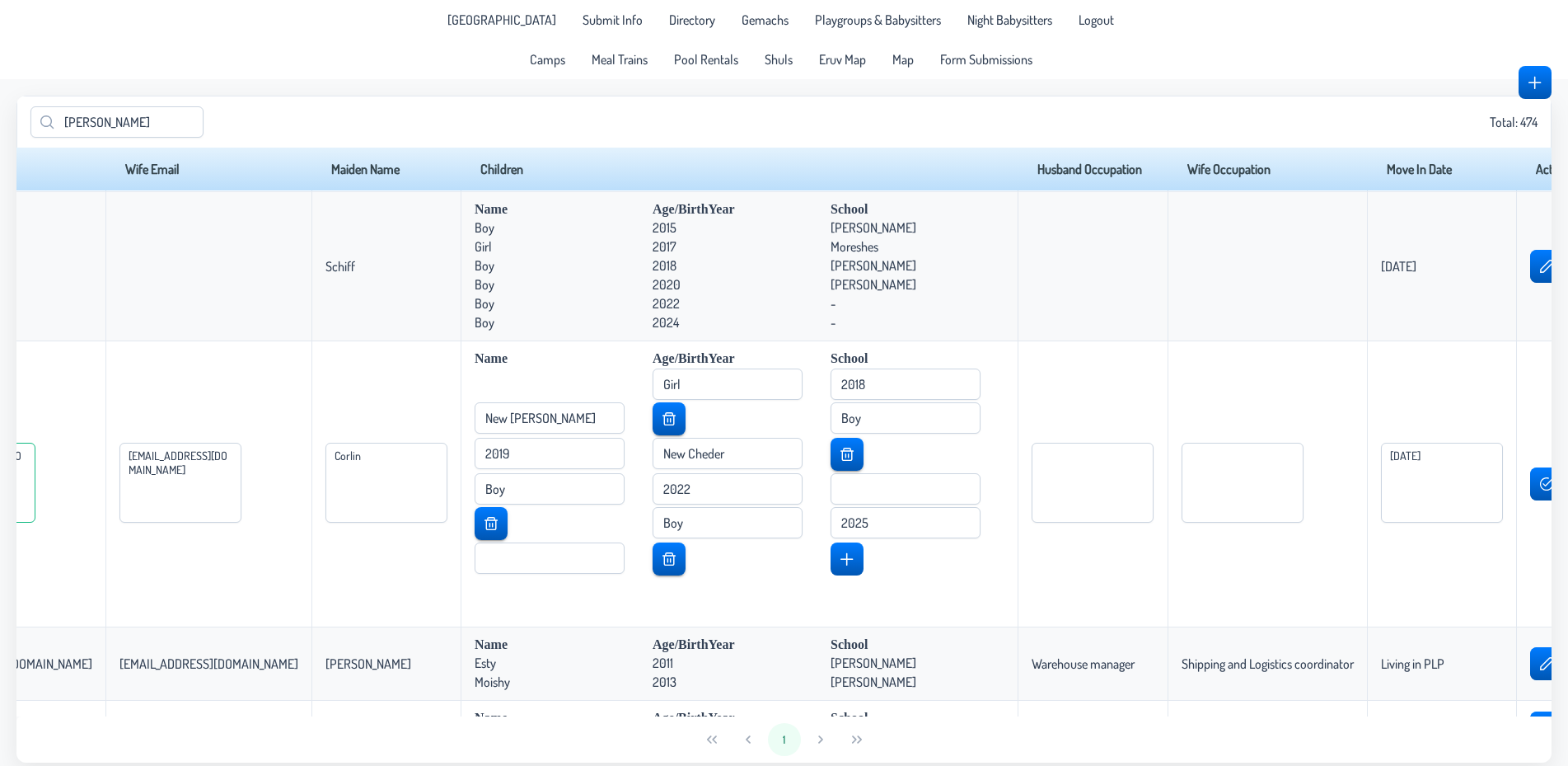
scroll to position [516, 1540]
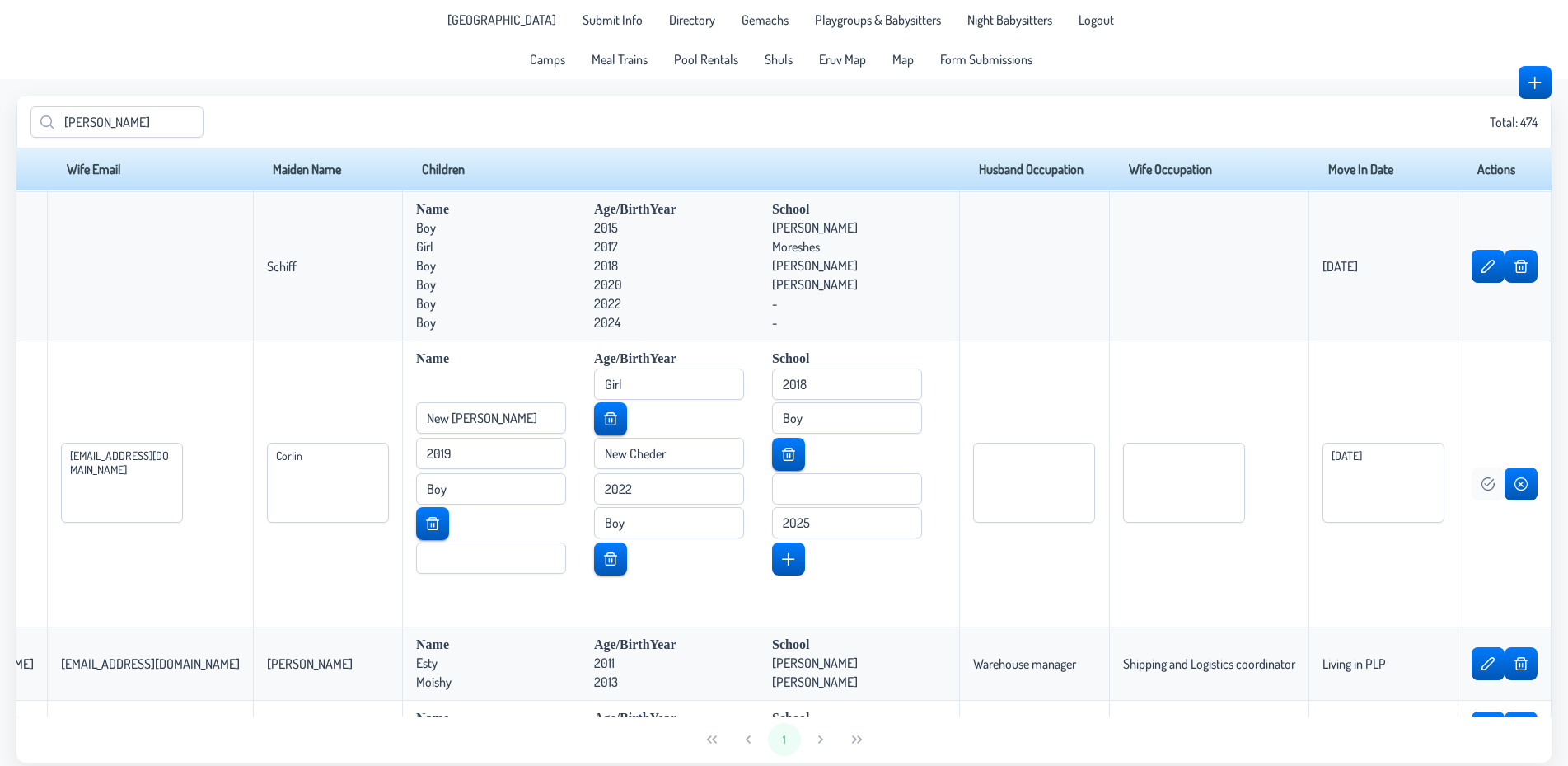
type textarea "[EMAIL_ADDRESS][DOMAIN_NAME]"
click at [1482, 491] on span "button" at bounding box center [1489, 484] width 13 height 13
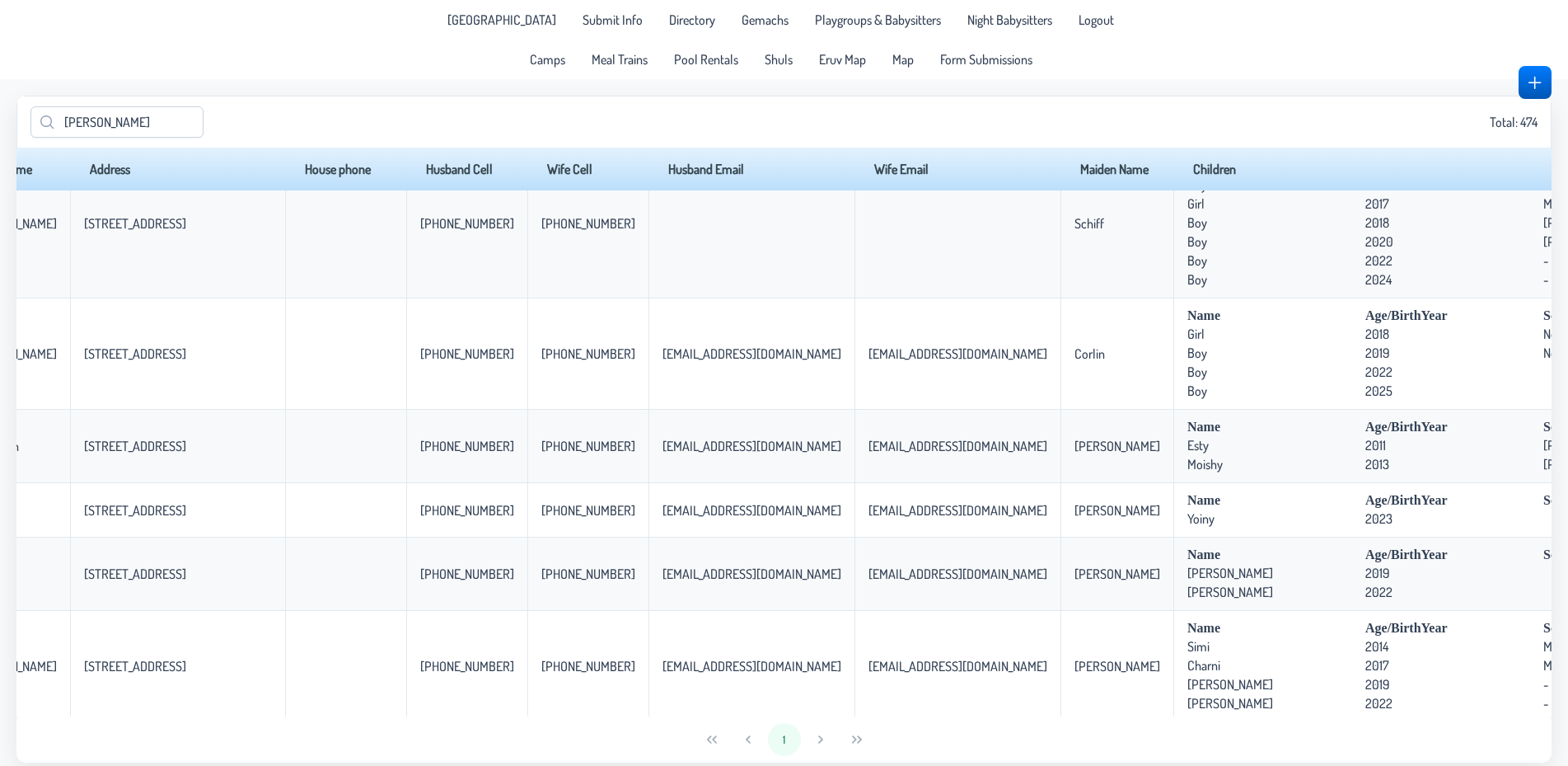
scroll to position [558, 0]
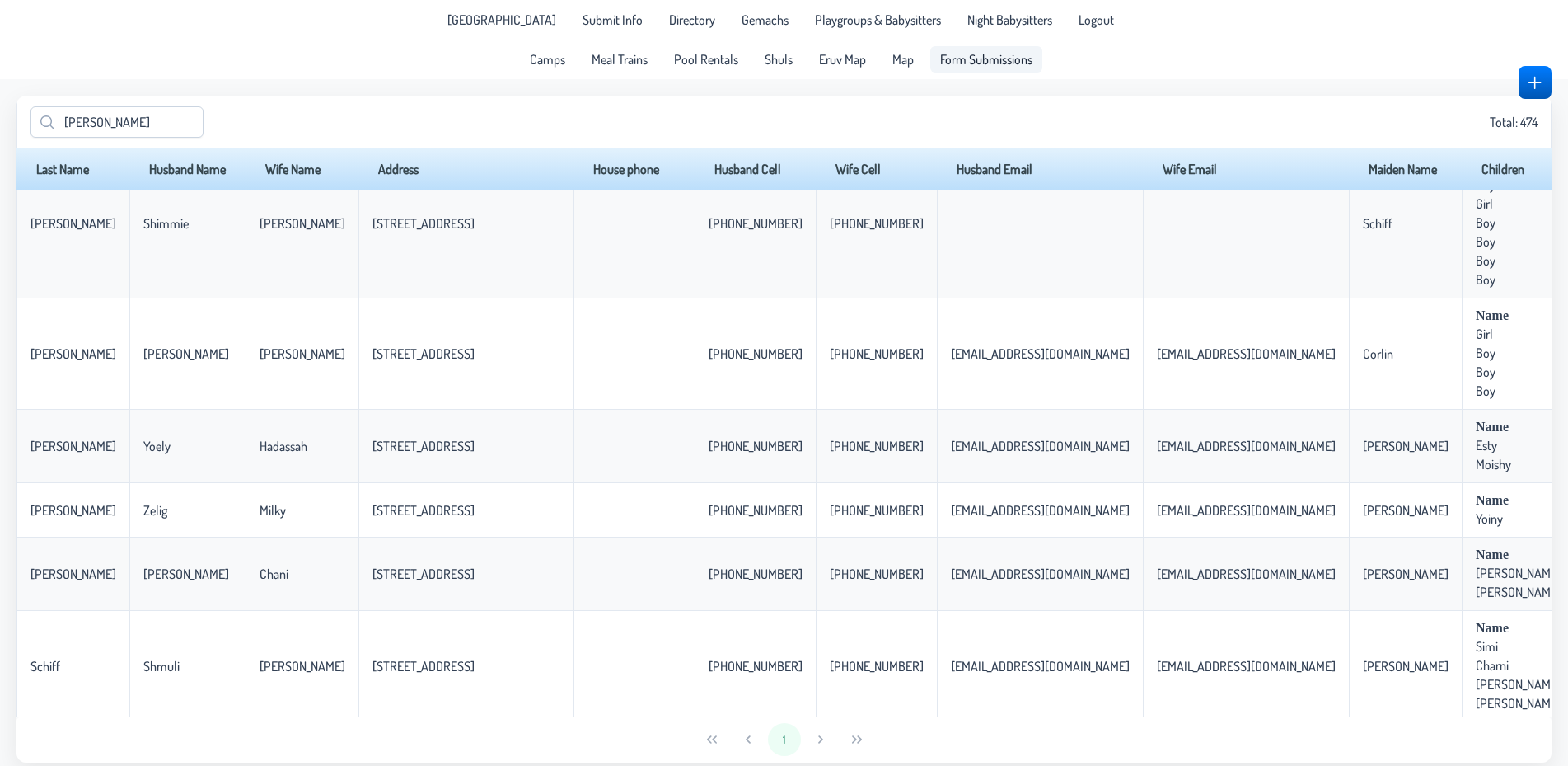
click at [993, 56] on span "Form Submissions" at bounding box center [986, 59] width 93 height 13
